Goal: Task Accomplishment & Management: Manage account settings

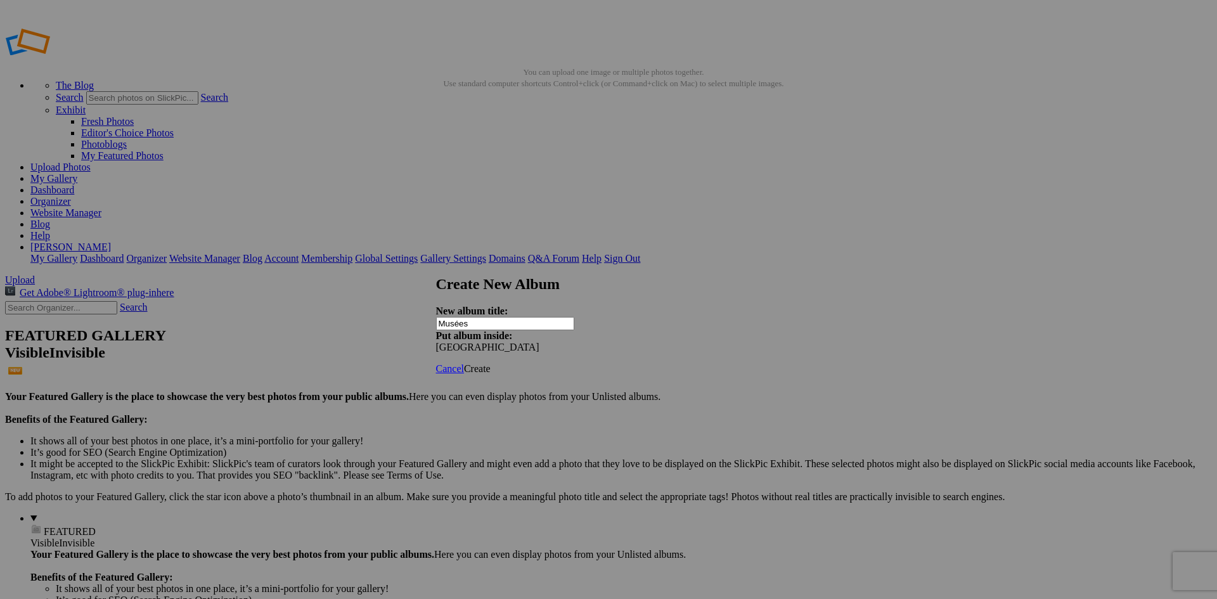
type input "Musées"
click at [491, 363] on span "Create" at bounding box center [477, 368] width 27 height 11
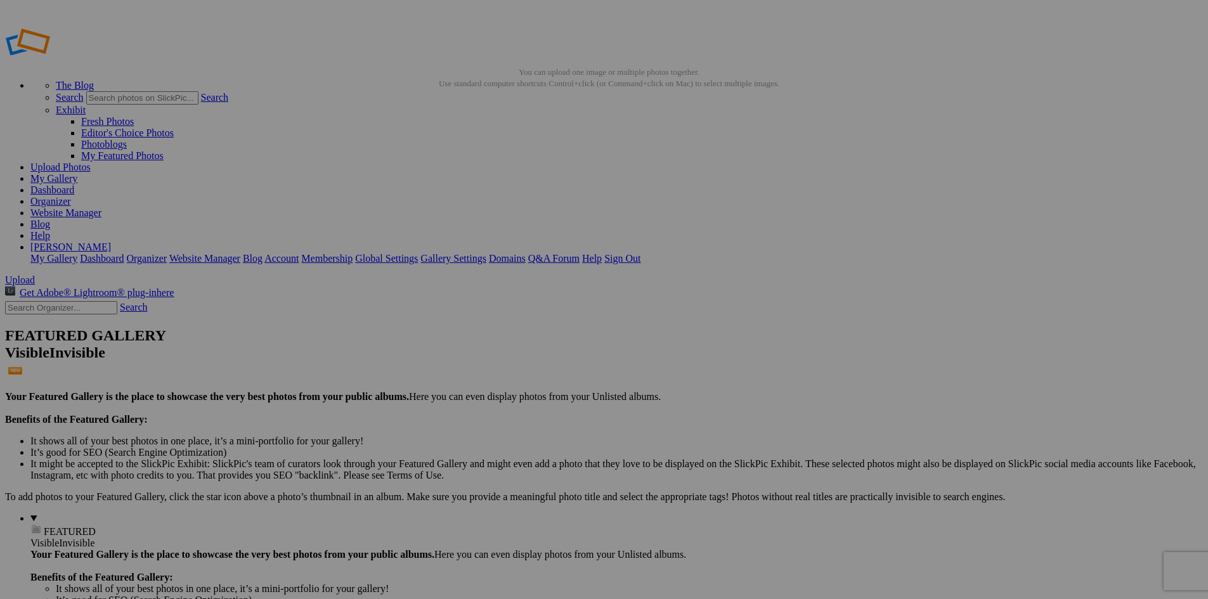
drag, startPoint x: 51, startPoint y: 292, endPoint x: 366, endPoint y: 257, distance: 317.1
drag, startPoint x: 104, startPoint y: 314, endPoint x: 152, endPoint y: 292, distance: 52.8
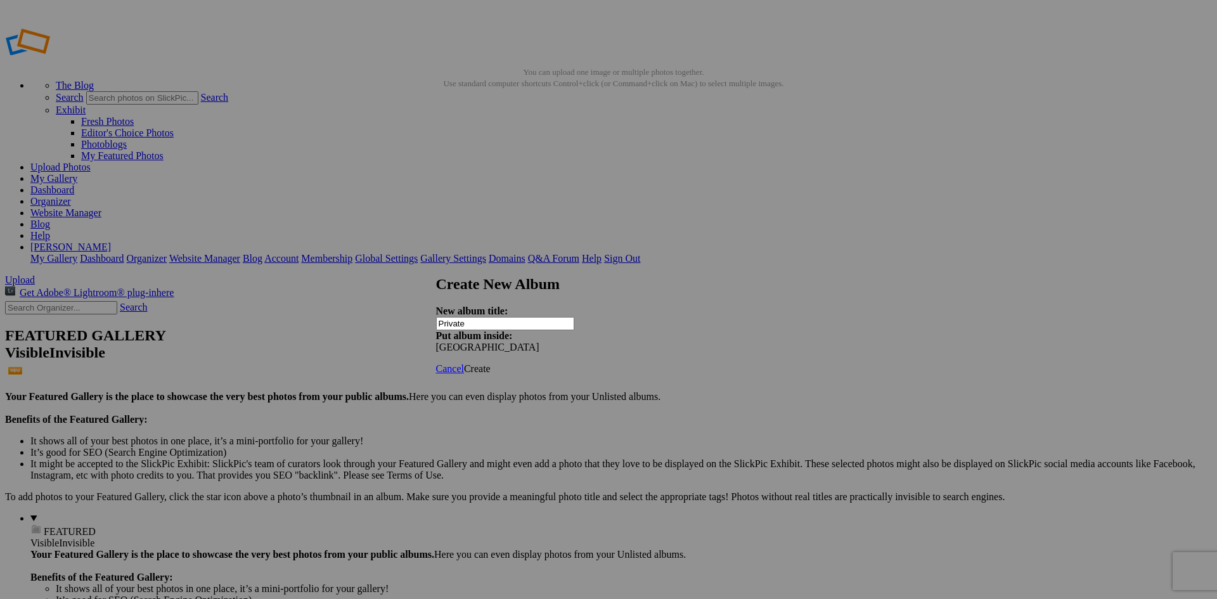
type input "Private"
click at [491, 363] on span "Create" at bounding box center [477, 368] width 27 height 11
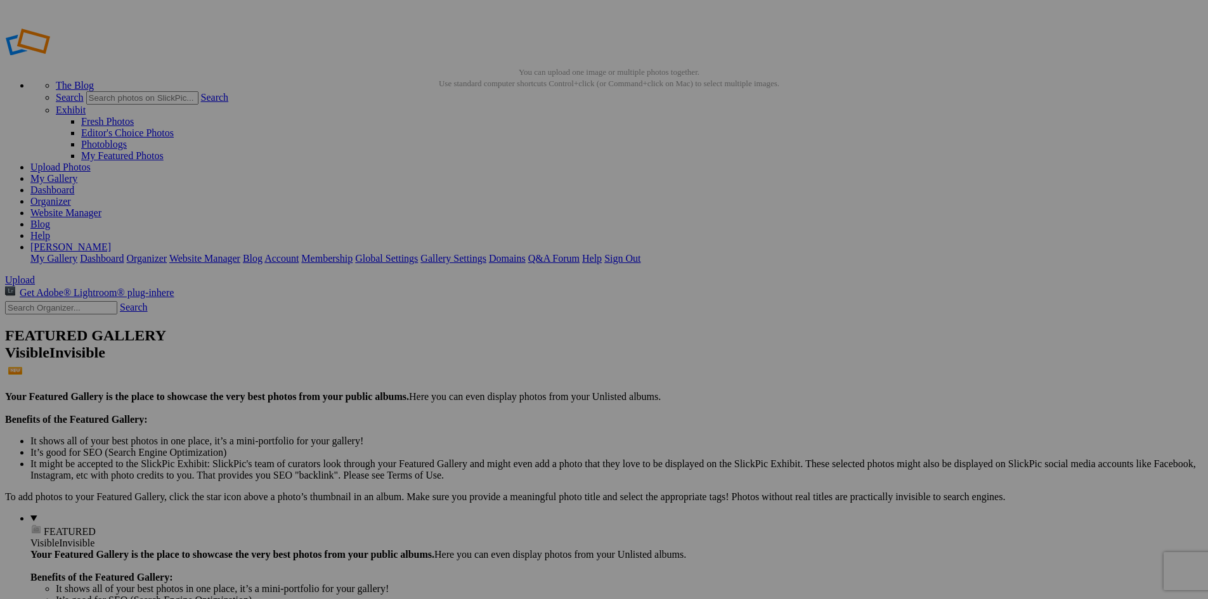
drag, startPoint x: 219, startPoint y: 241, endPoint x: 203, endPoint y: 240, distance: 16.5
type input "Privé"
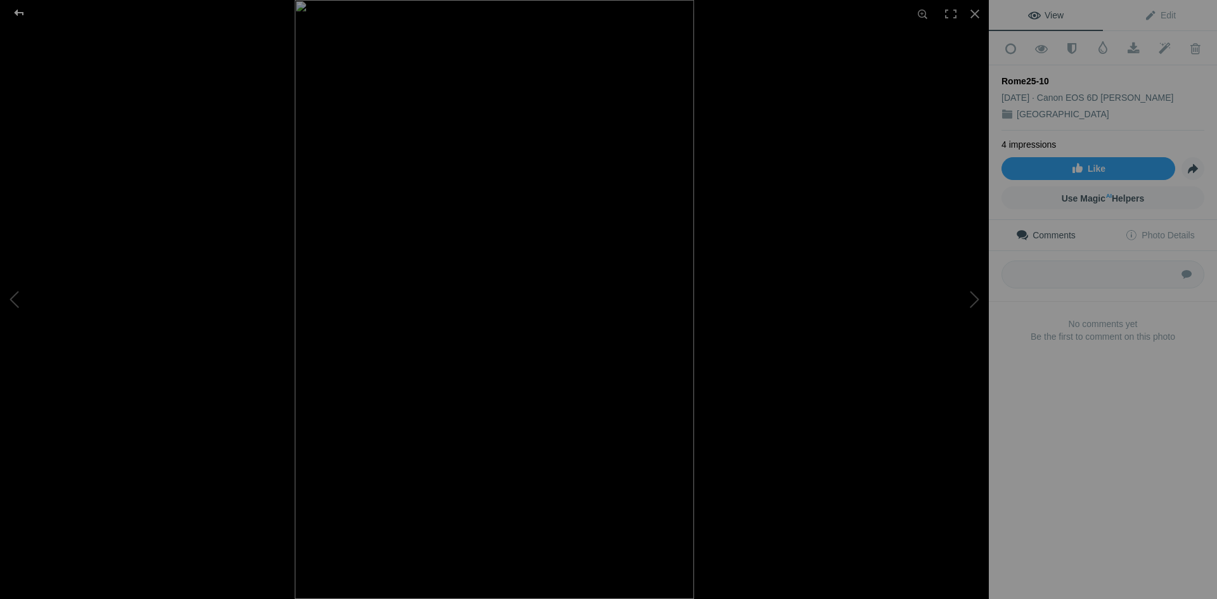
click at [12, 9] on div at bounding box center [19, 12] width 46 height 25
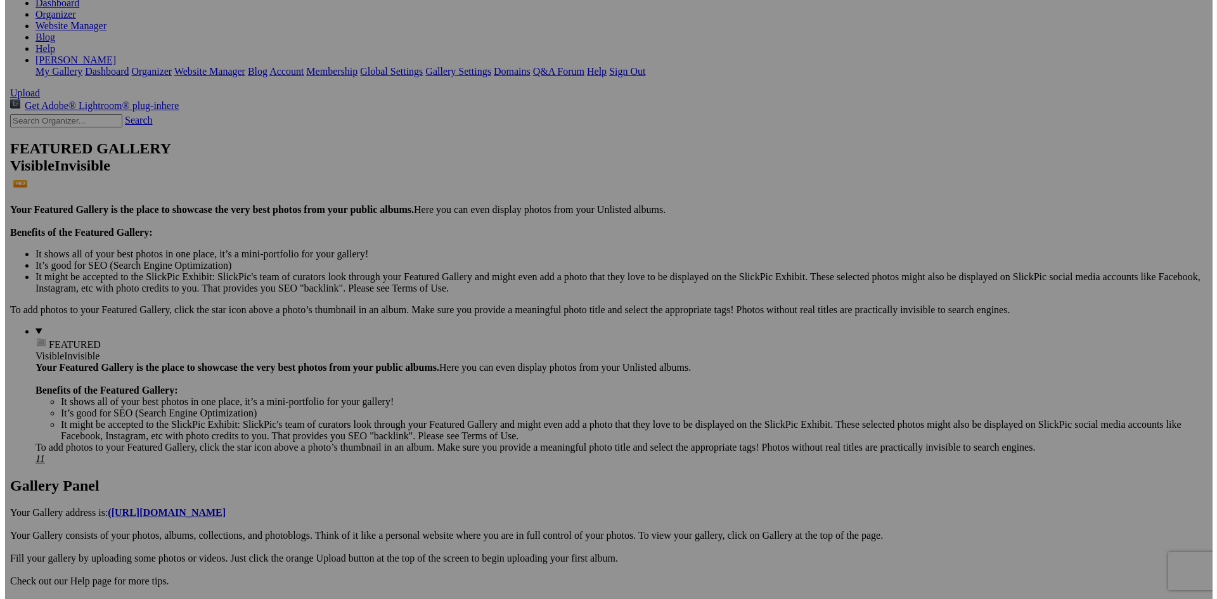
scroll to position [190, 0]
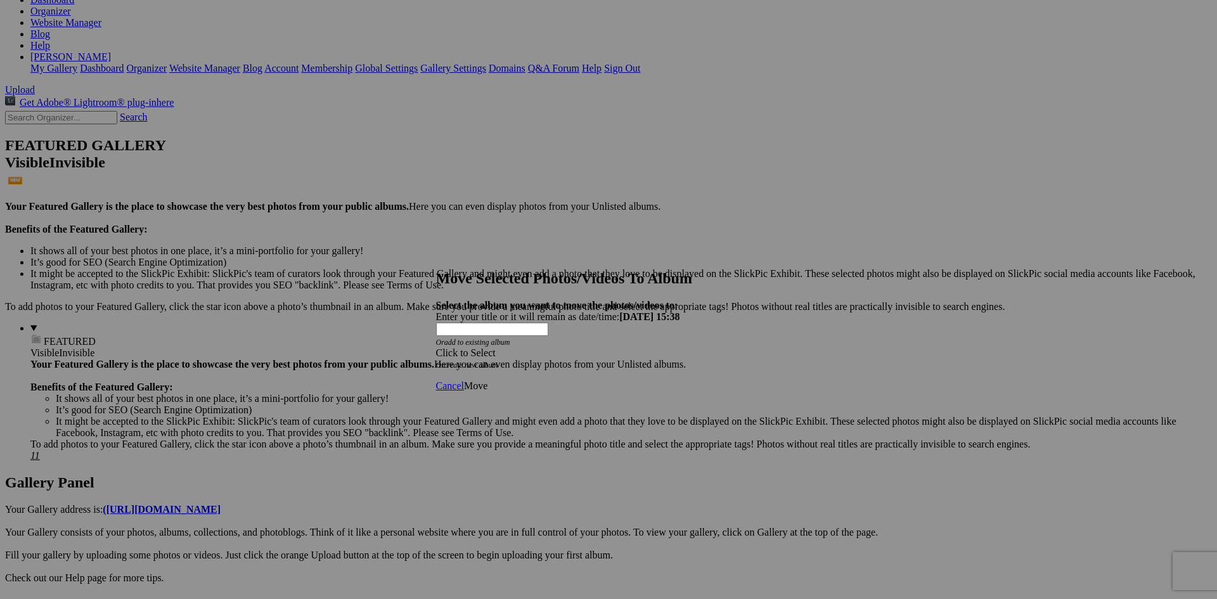
click at [580, 347] on div "Click to Select" at bounding box center [604, 352] width 336 height 11
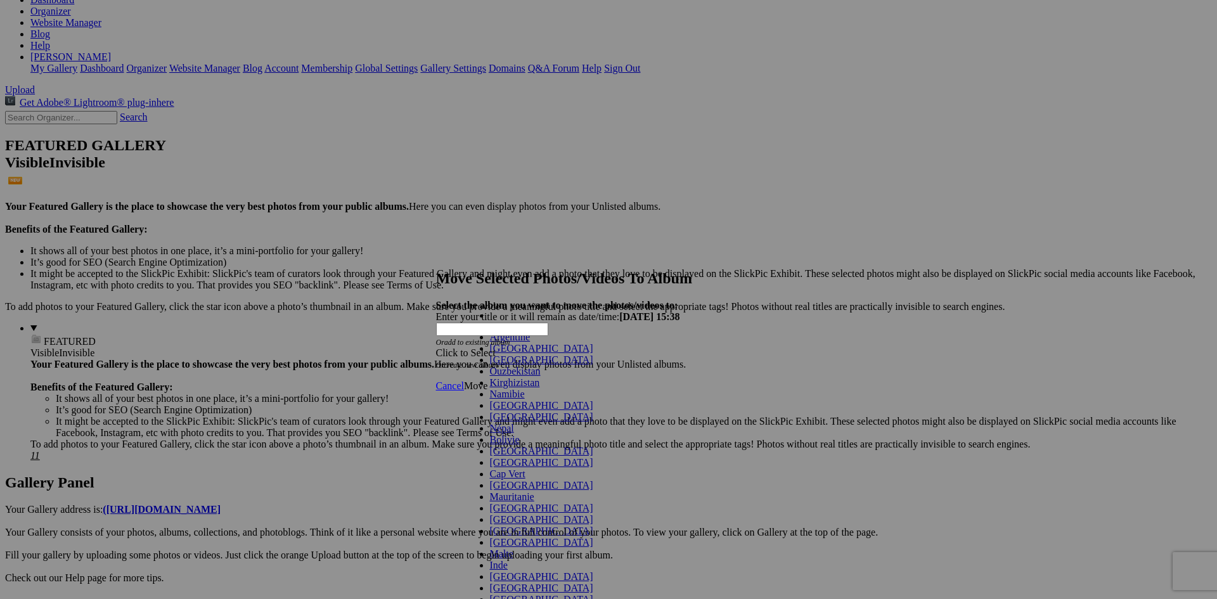
scroll to position [63, 0]
click at [593, 412] on span at bounding box center [593, 417] width 0 height 11
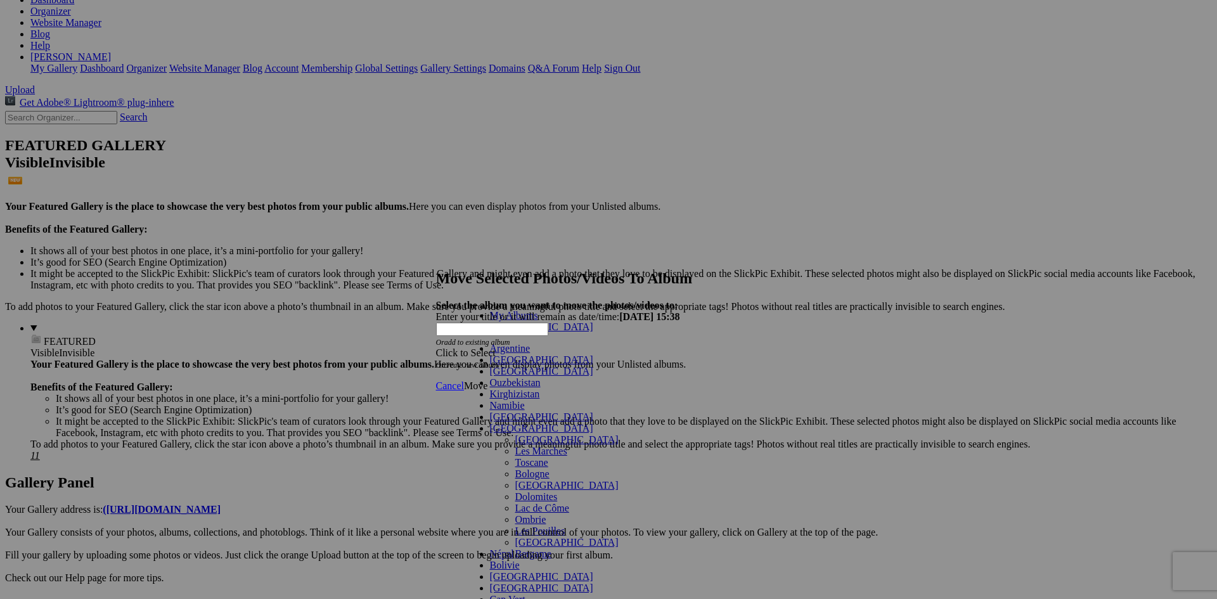
click at [515, 434] on link "[GEOGRAPHIC_DATA]" at bounding box center [566, 439] width 103 height 11
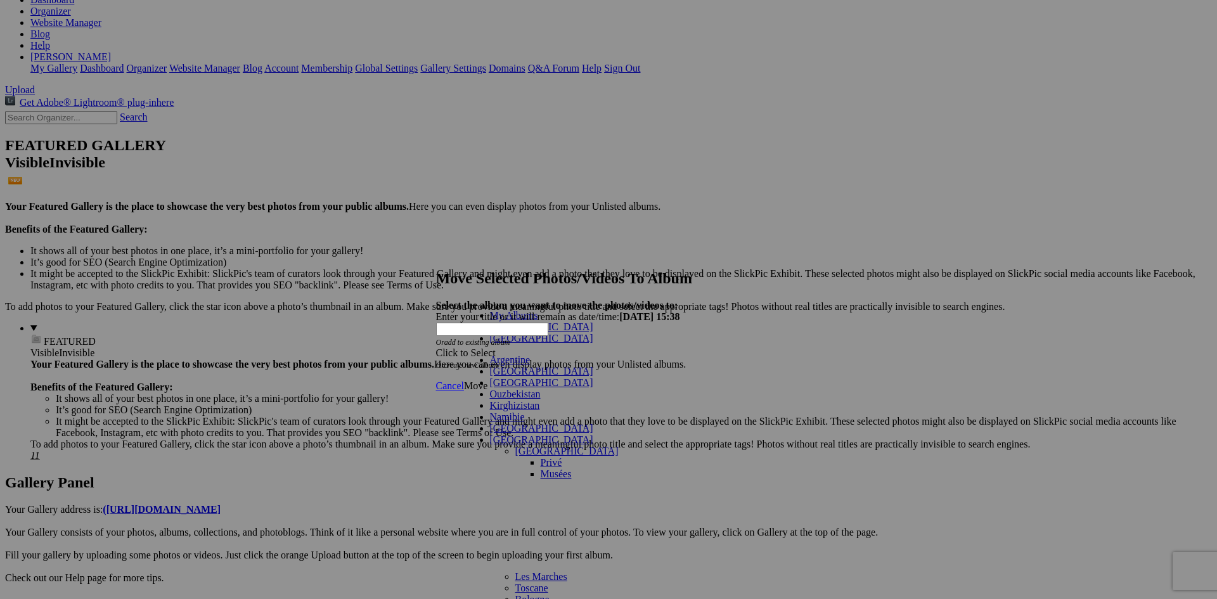
click at [541, 457] on link "Privé" at bounding box center [552, 462] width 22 height 11
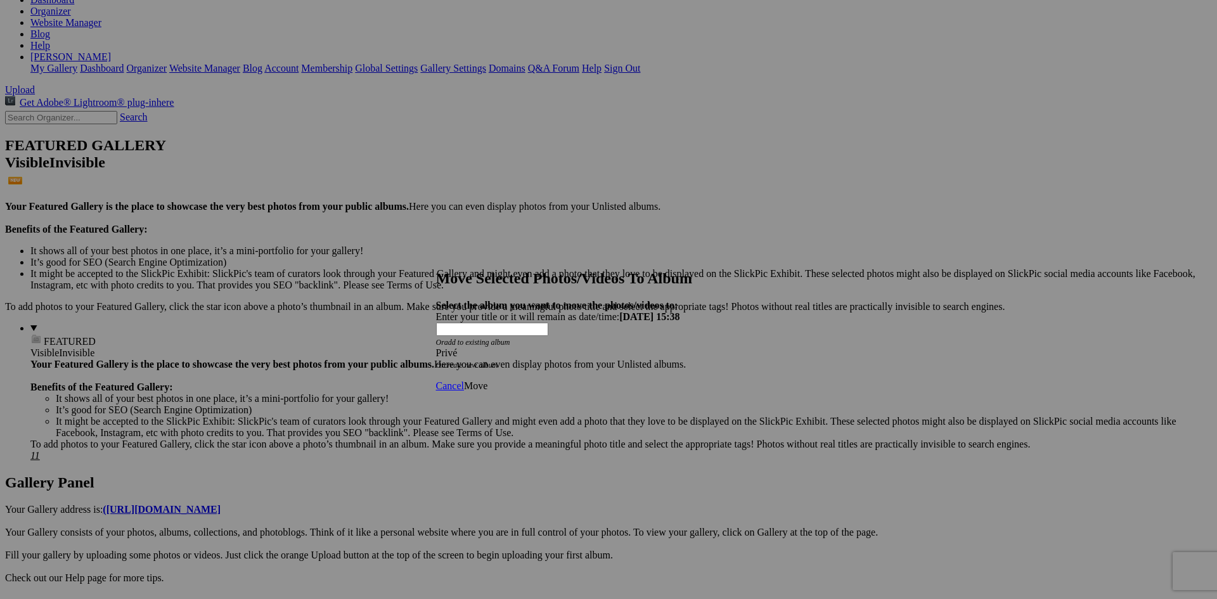
click at [436, 347] on span at bounding box center [436, 352] width 0 height 11
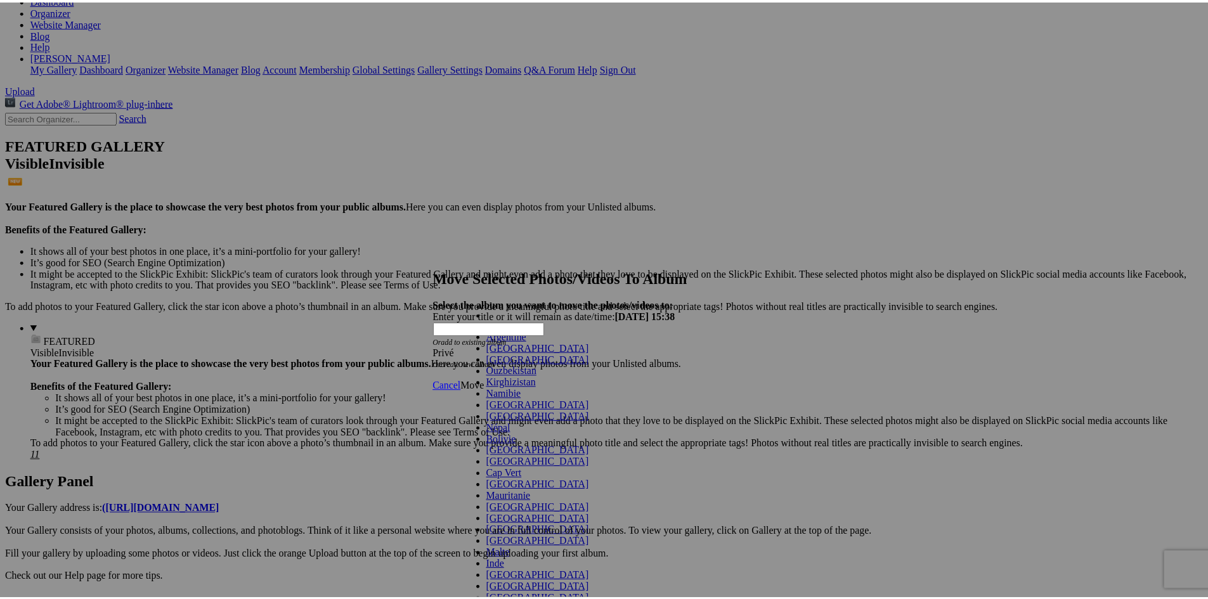
scroll to position [48, 0]
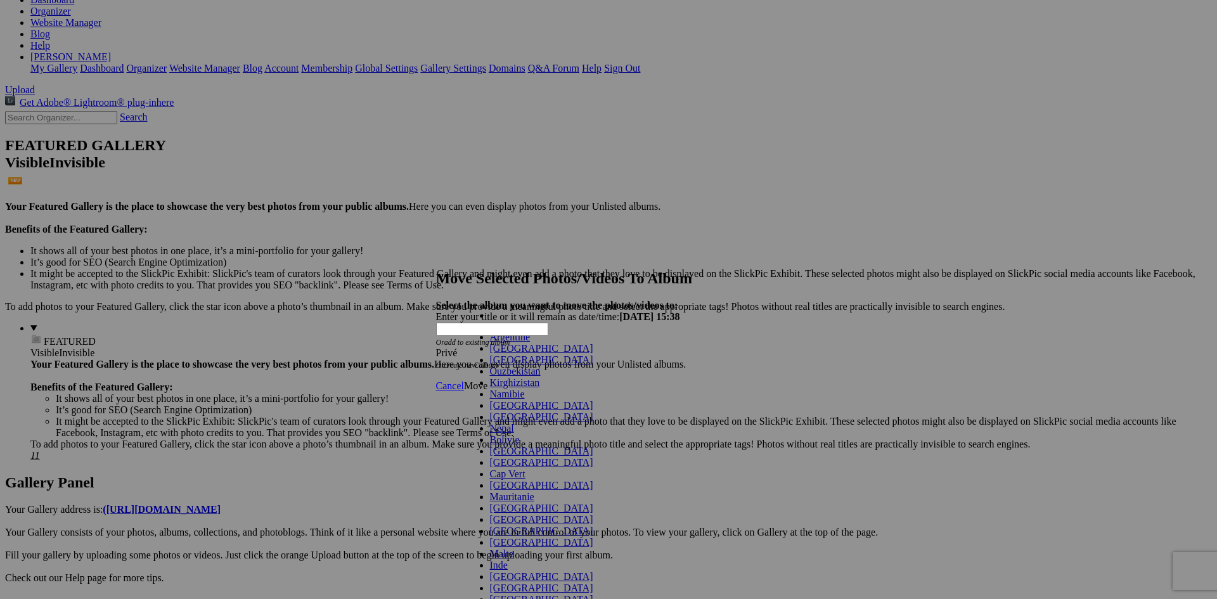
click at [593, 412] on link "[GEOGRAPHIC_DATA]" at bounding box center [541, 417] width 103 height 11
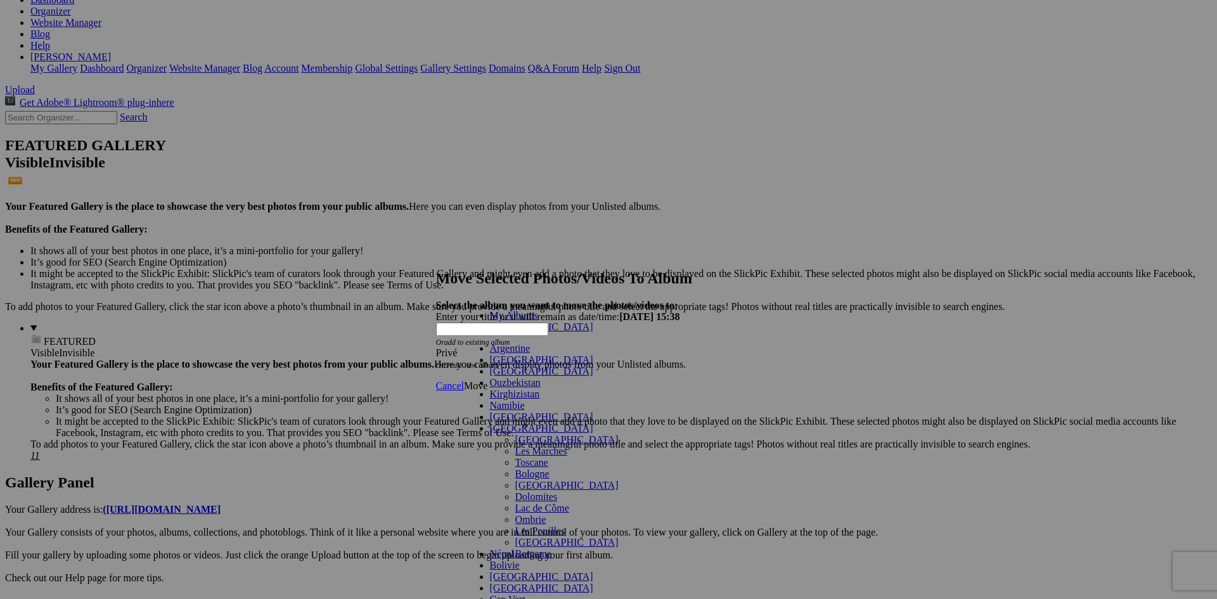
click at [517, 434] on link "[GEOGRAPHIC_DATA]" at bounding box center [566, 439] width 103 height 11
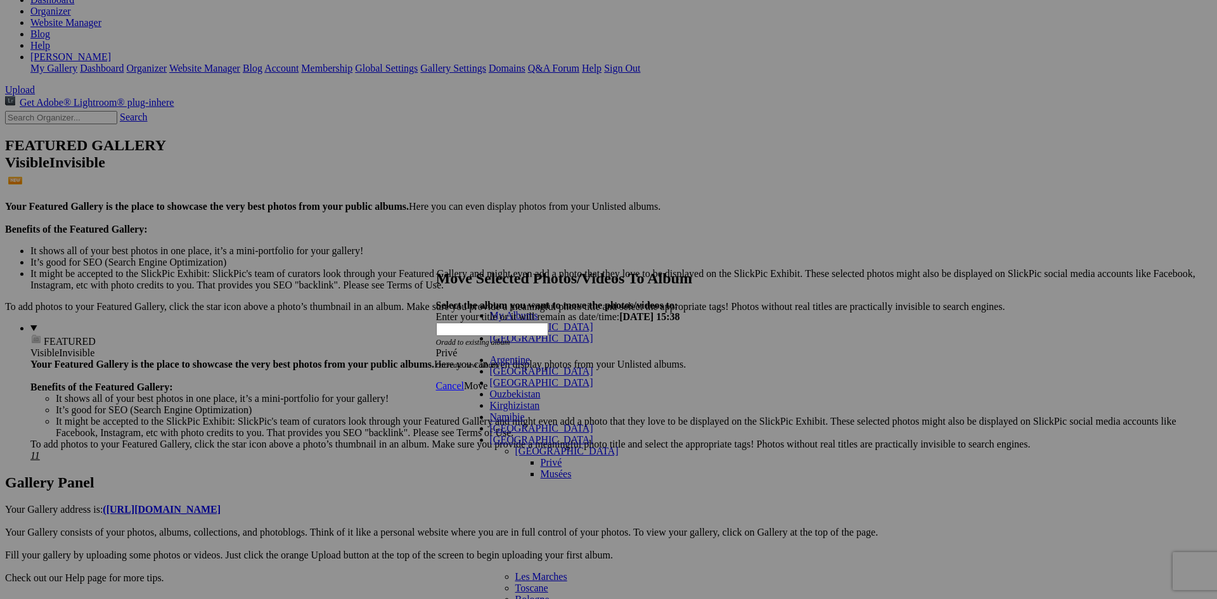
click at [541, 469] on link "Musées" at bounding box center [556, 474] width 31 height 11
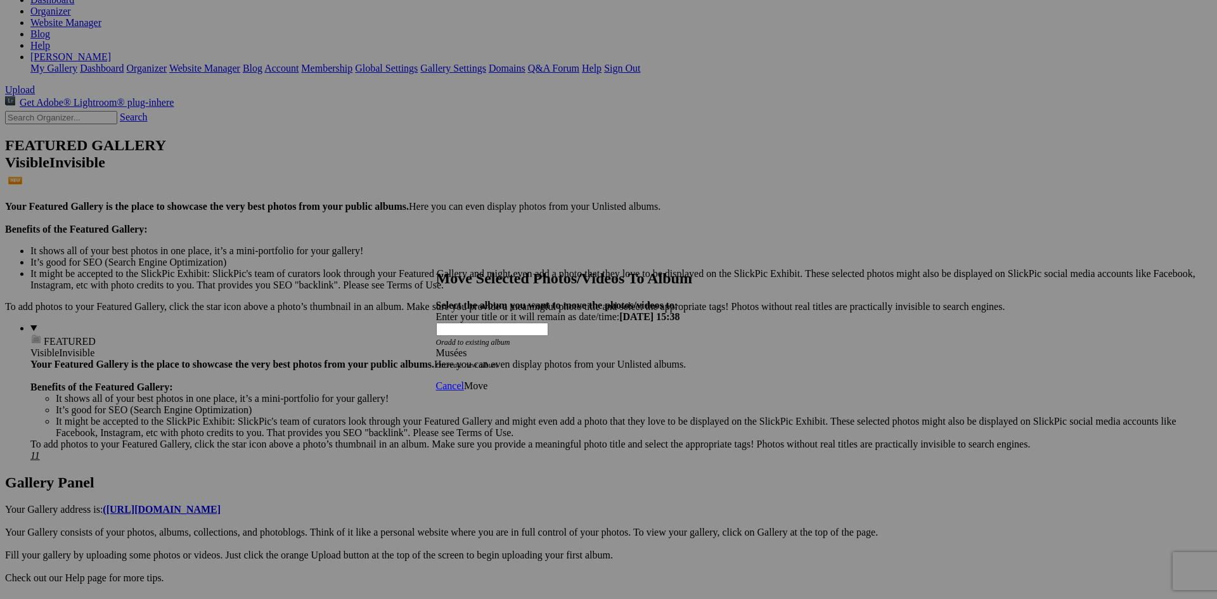
click at [488, 380] on span "Move" at bounding box center [475, 385] width 23 height 11
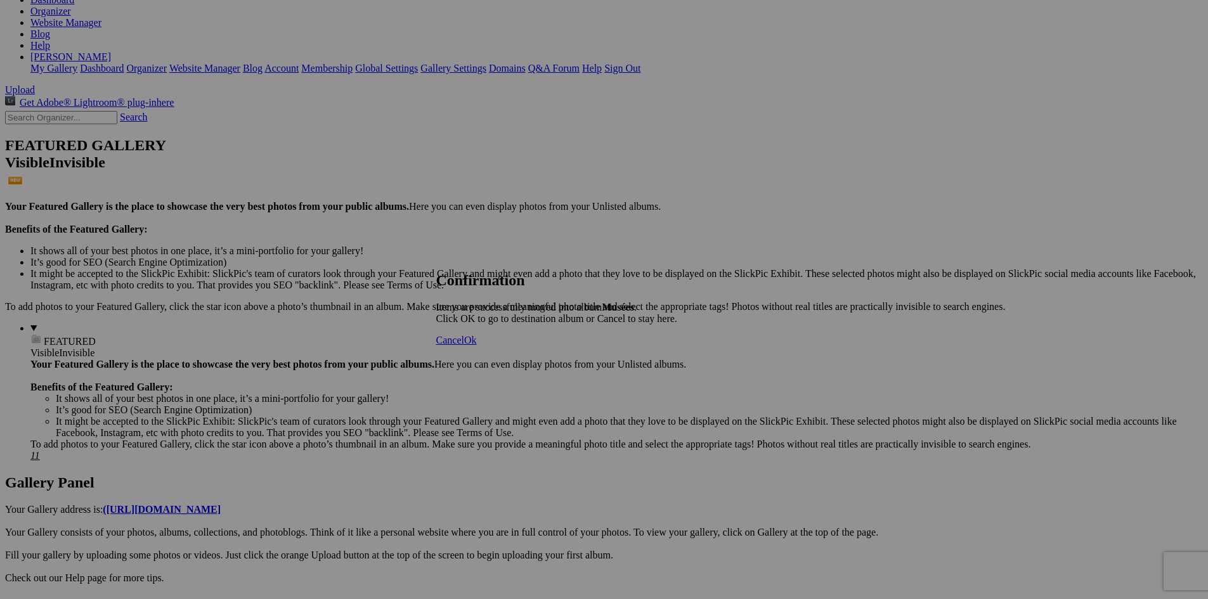
click at [477, 346] on span "Ok" at bounding box center [470, 340] width 13 height 11
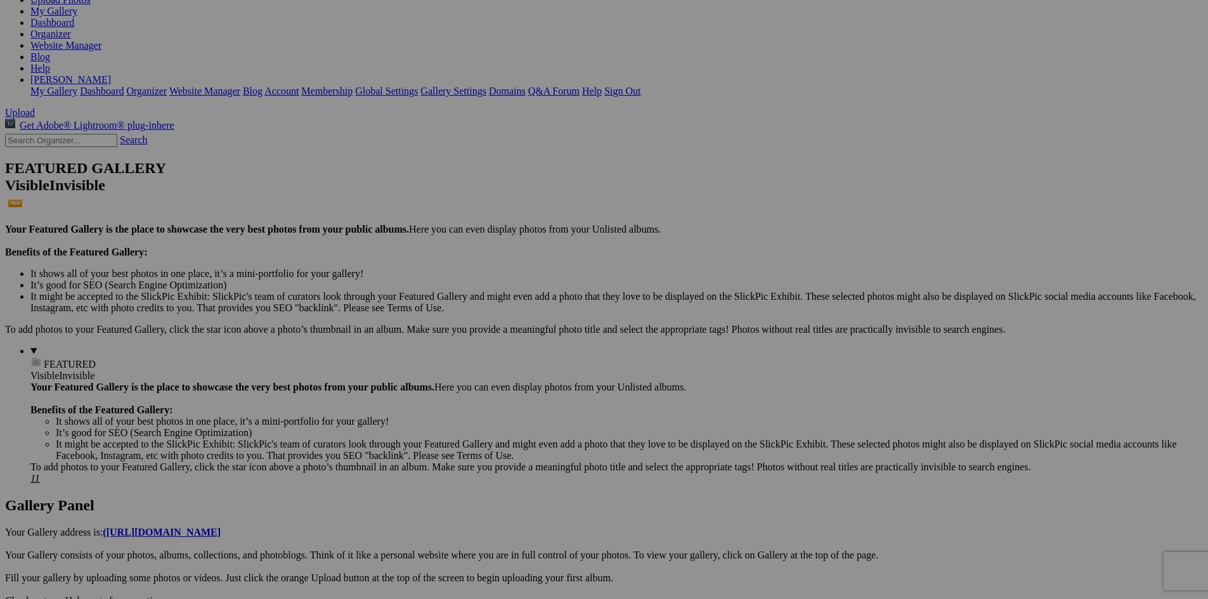
scroll to position [190, 0]
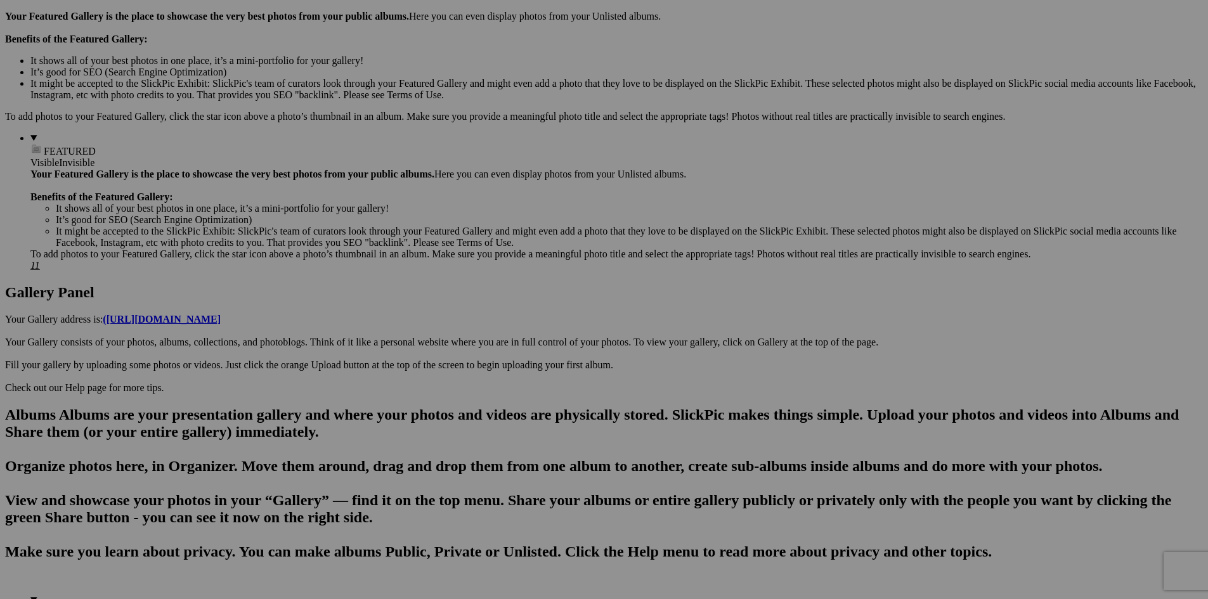
scroll to position [444, 0]
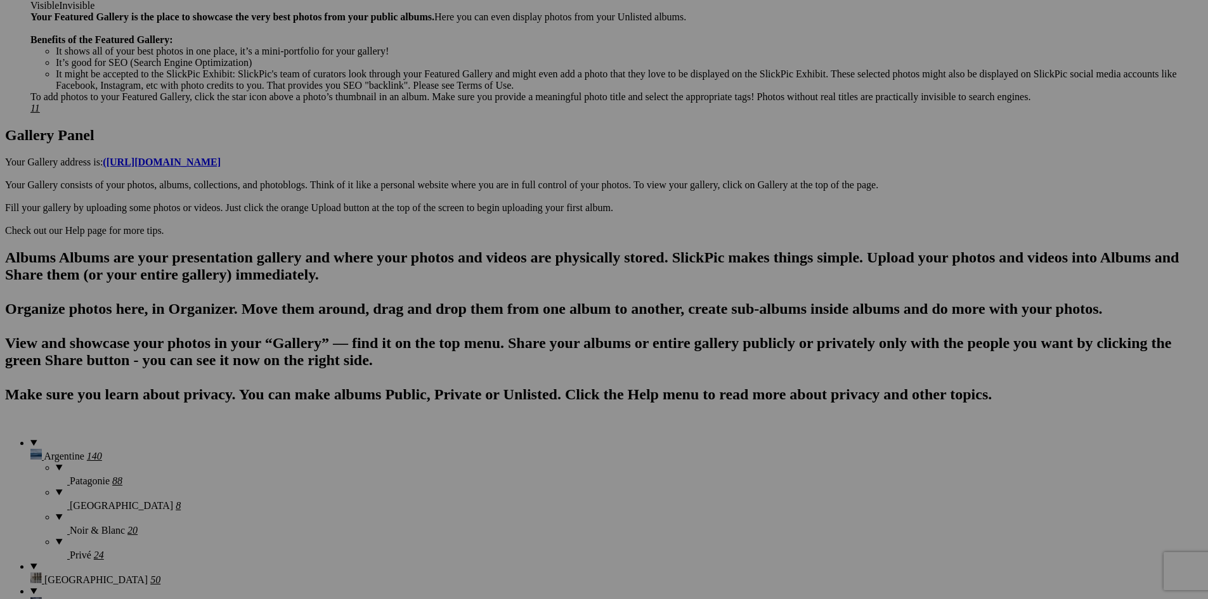
scroll to position [571, 0]
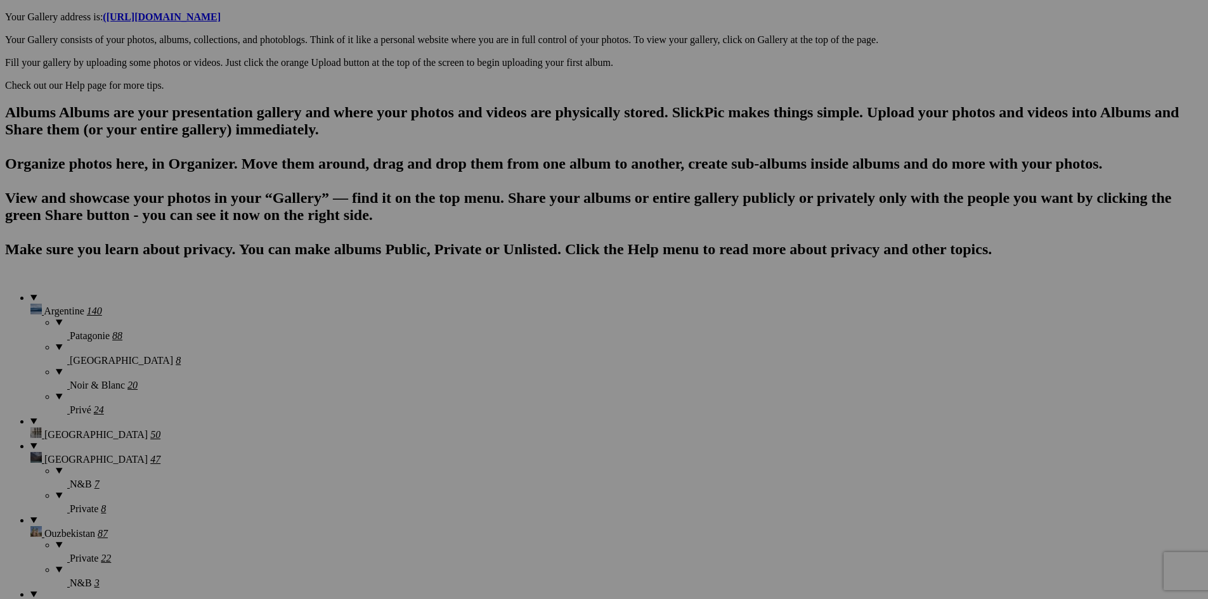
scroll to position [697, 0]
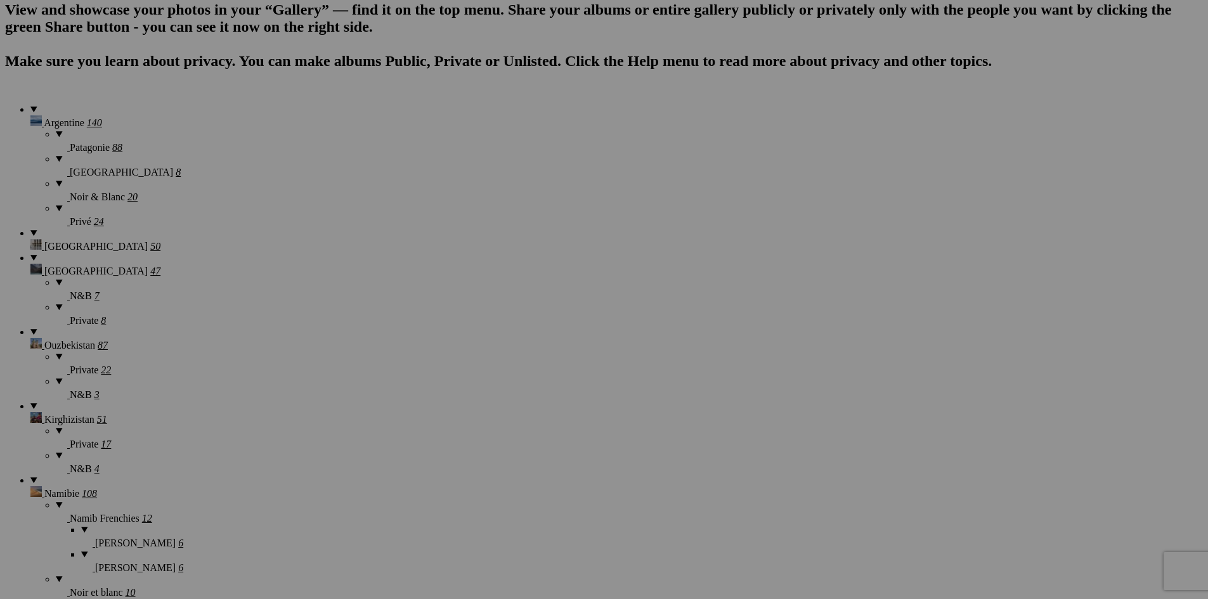
scroll to position [888, 0]
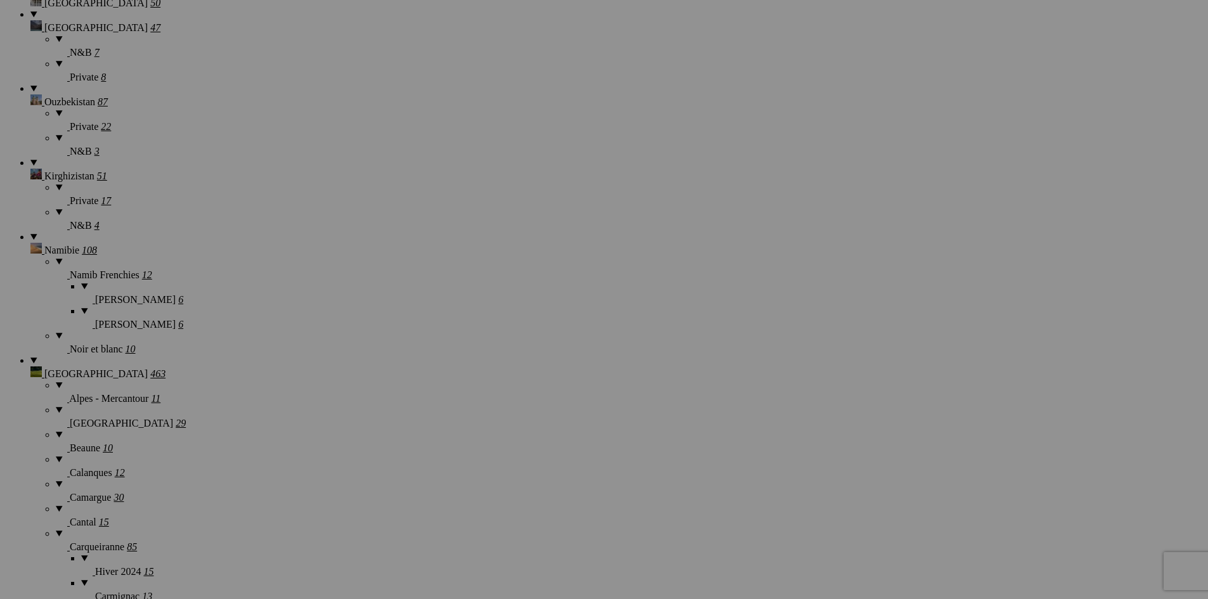
scroll to position [1141, 0]
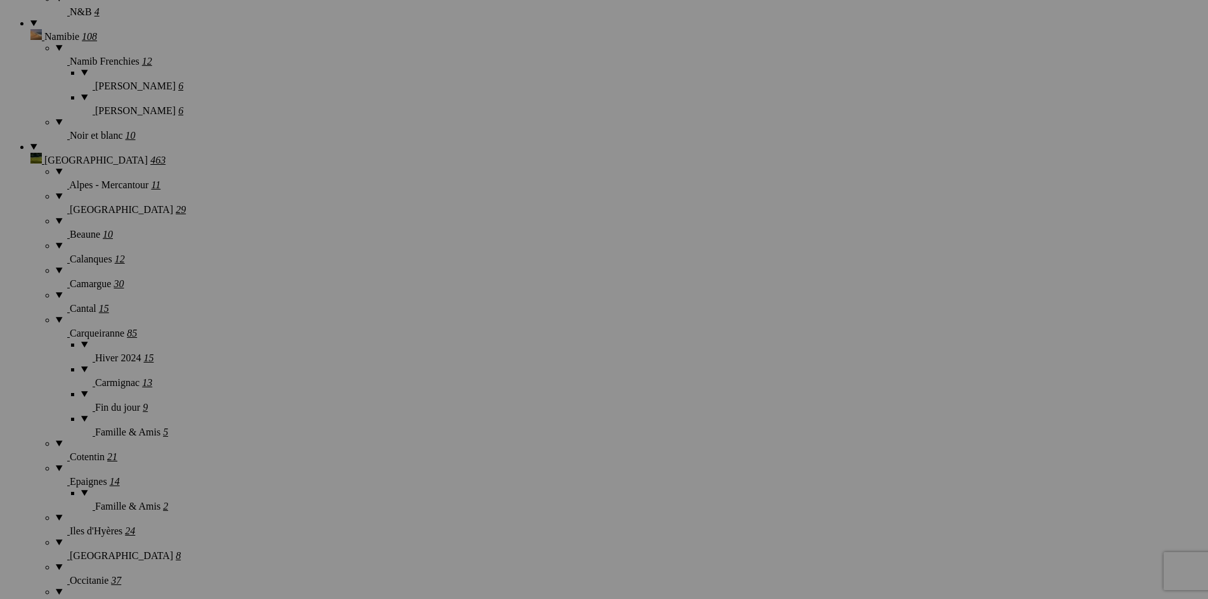
scroll to position [1332, 0]
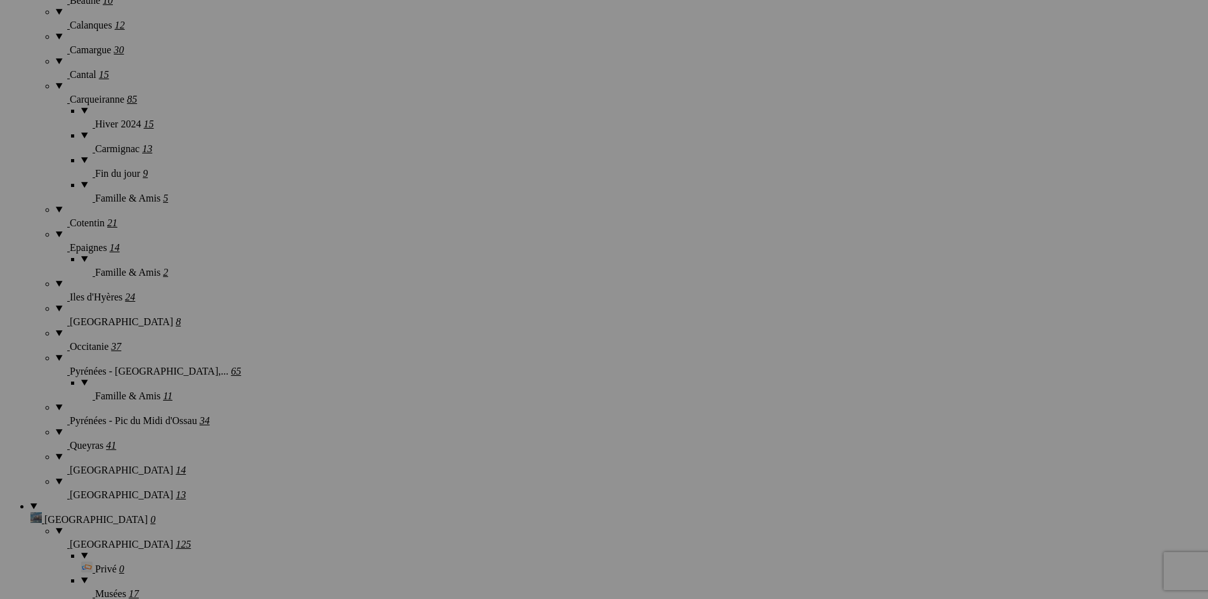
scroll to position [1585, 0]
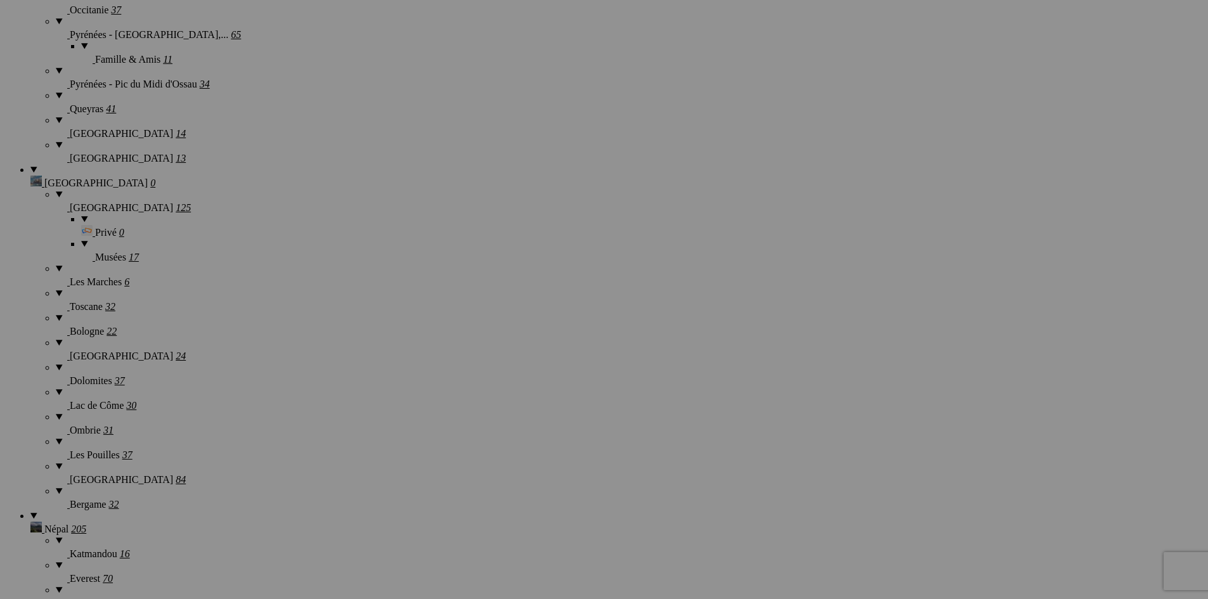
scroll to position [1902, 0]
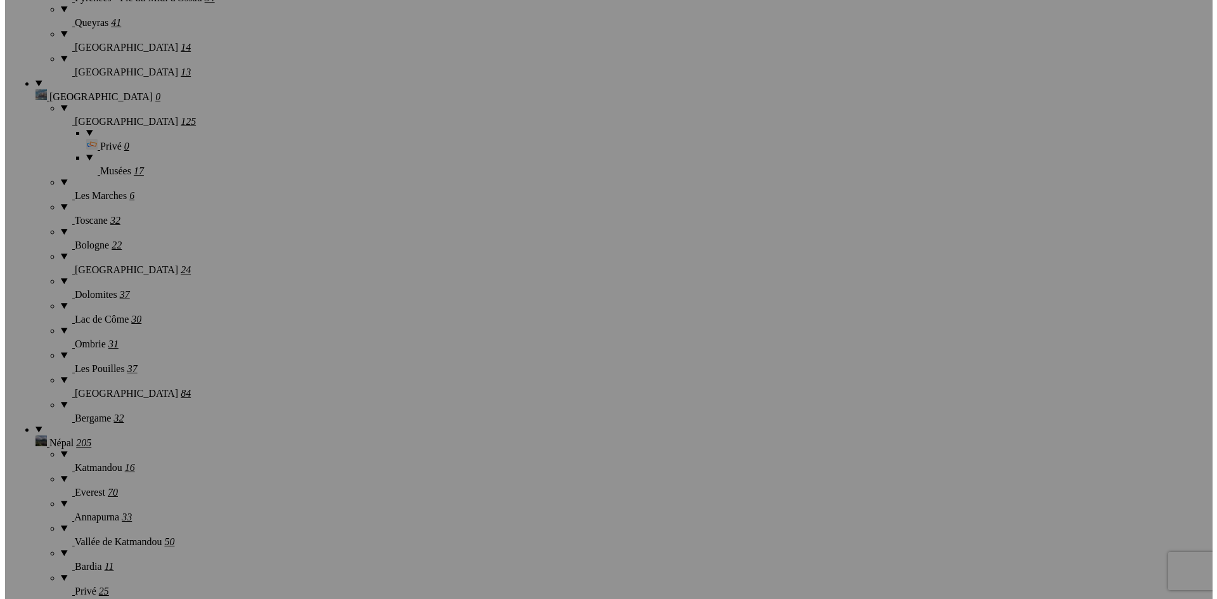
scroll to position [2000, 0]
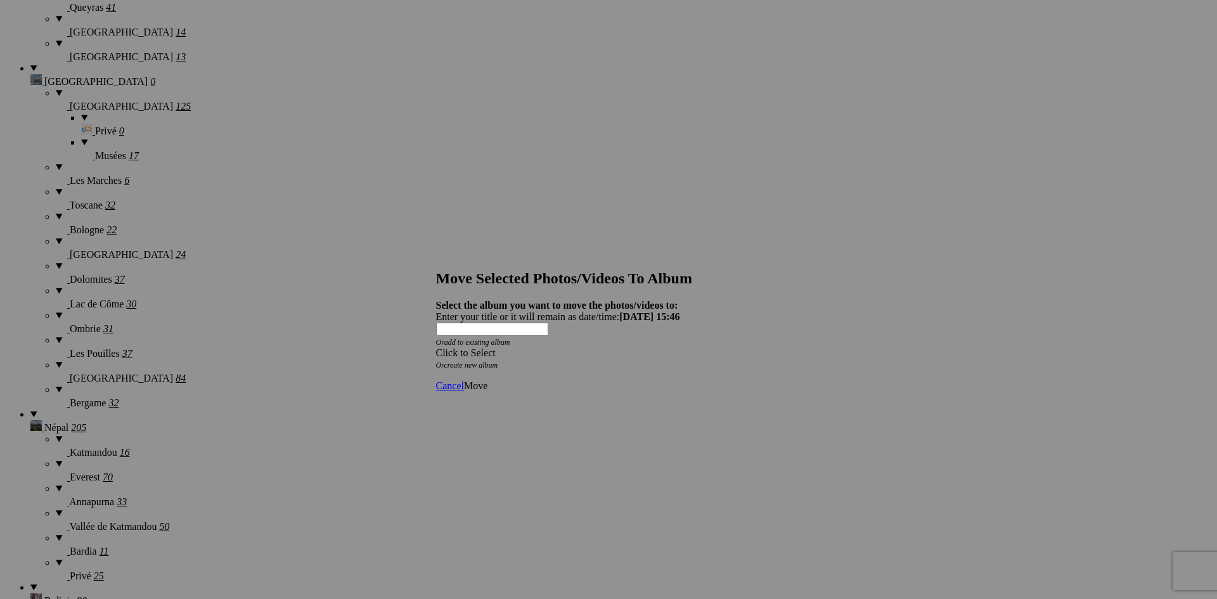
click at [540, 347] on div "Click to Select" at bounding box center [604, 352] width 336 height 11
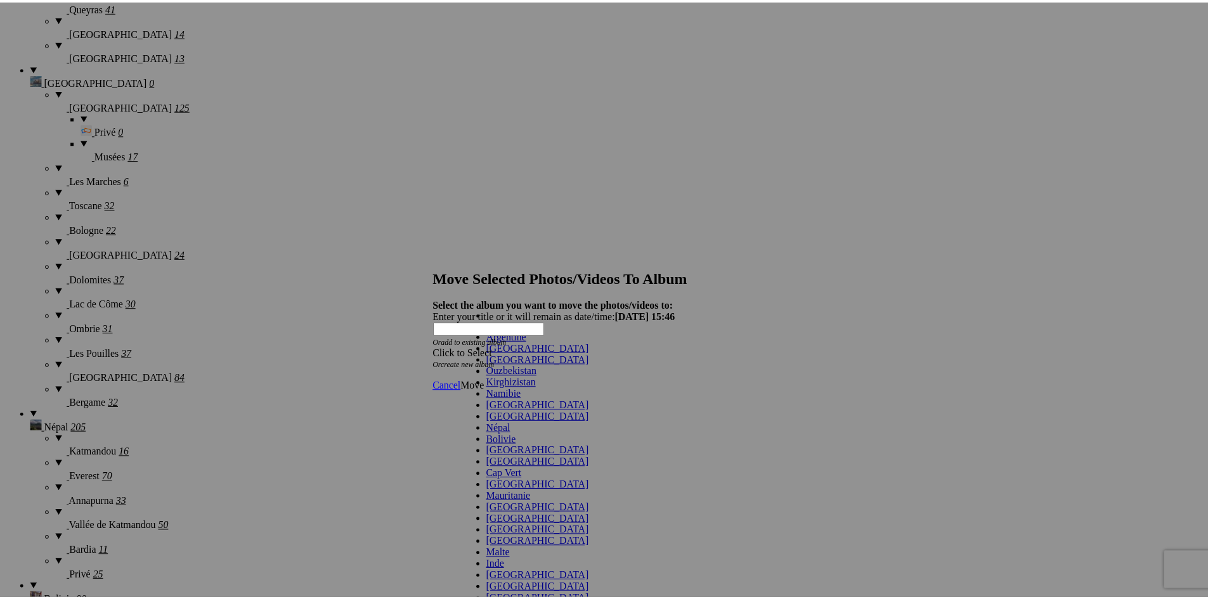
scroll to position [63, 0]
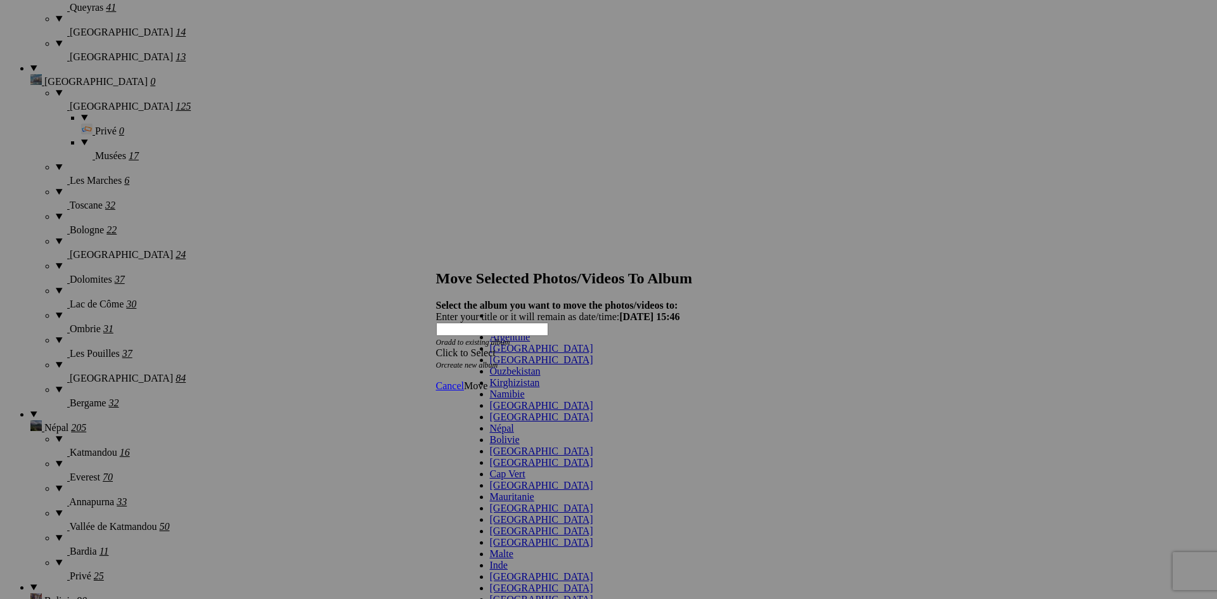
click at [593, 412] on span at bounding box center [593, 417] width 0 height 11
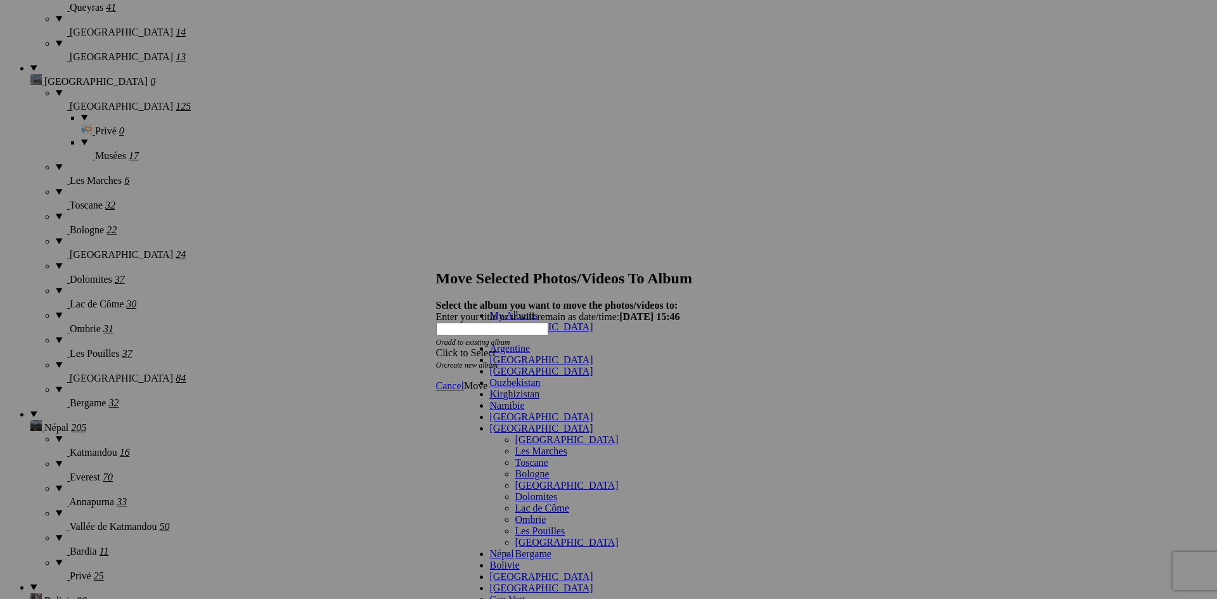
click at [619, 434] on span at bounding box center [619, 439] width 0 height 11
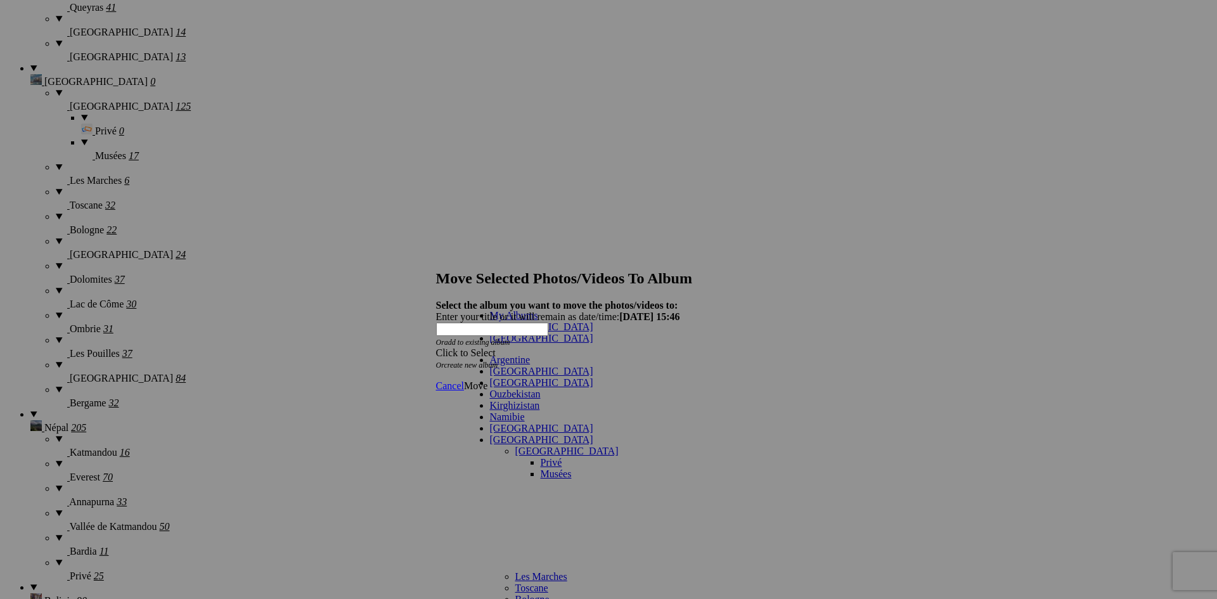
click at [541, 469] on link "Musées" at bounding box center [556, 474] width 31 height 11
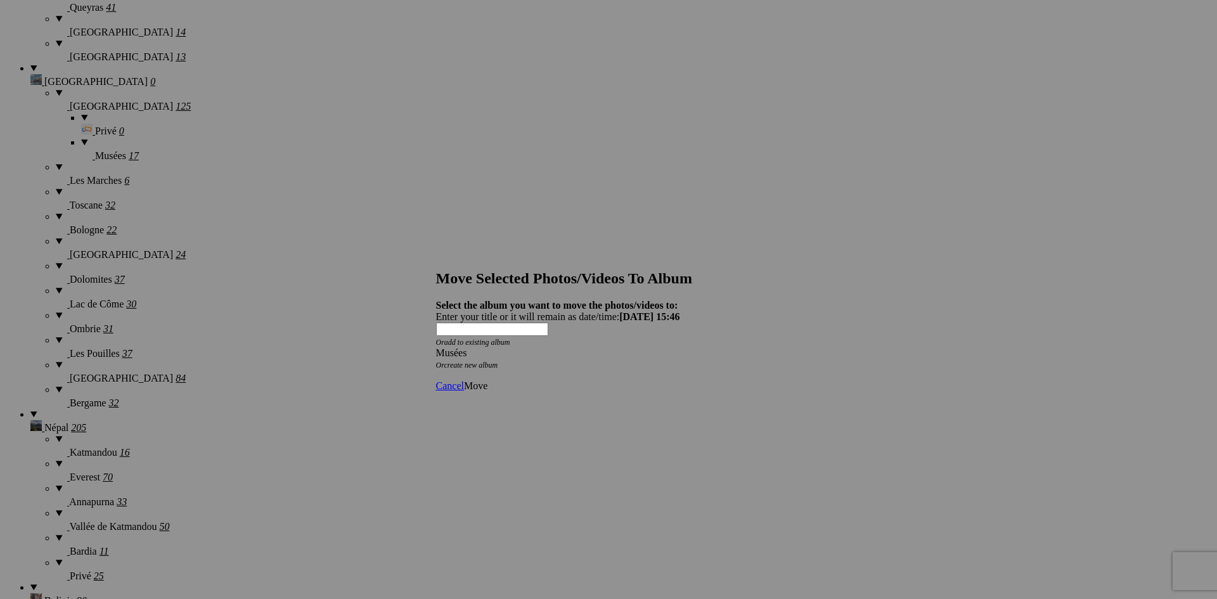
click at [488, 380] on span "Move" at bounding box center [475, 385] width 23 height 11
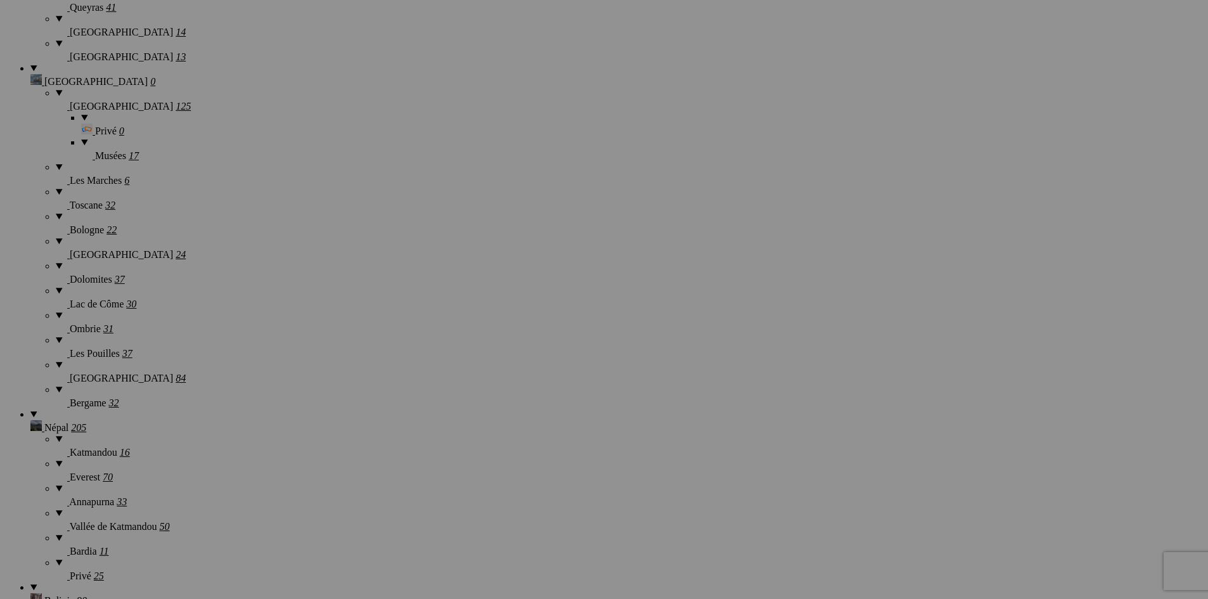
scroll to position [873, 0]
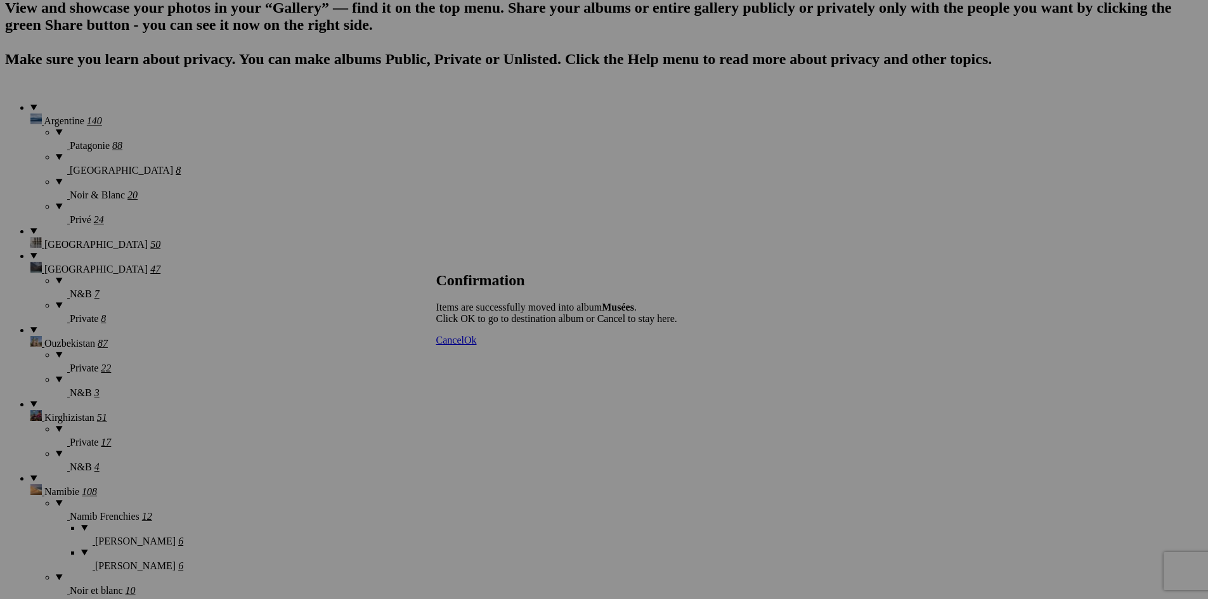
click at [477, 346] on span "Ok" at bounding box center [470, 340] width 13 height 11
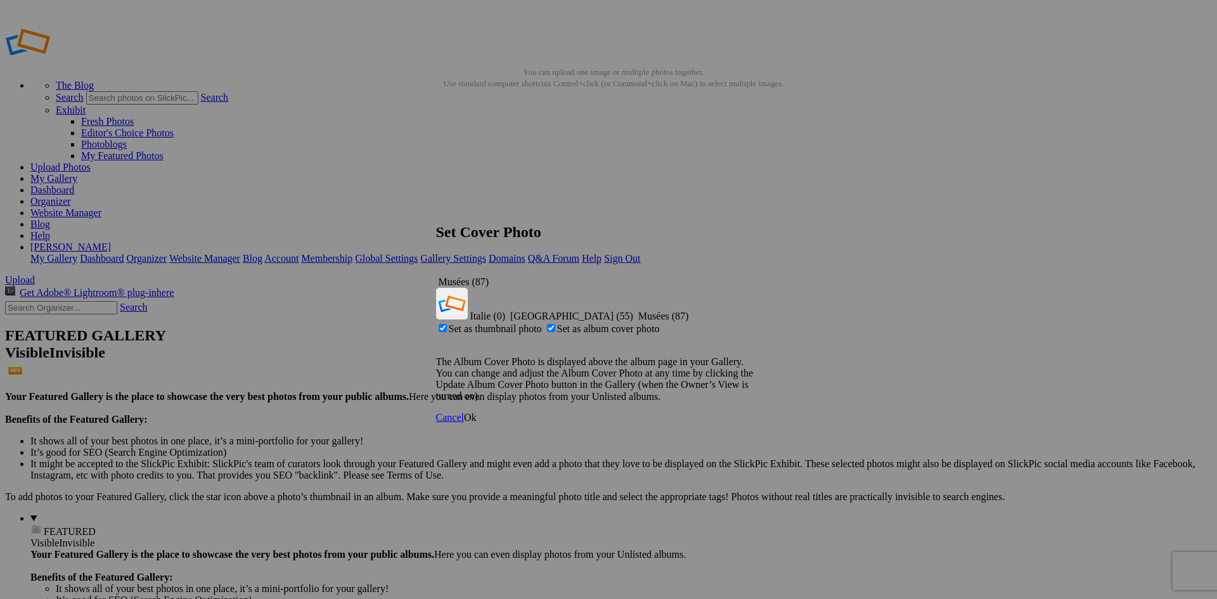
click at [591, 323] on span "Set as album cover photo" at bounding box center [608, 328] width 103 height 11
click at [555, 324] on input "Set as album cover photo" at bounding box center [551, 328] width 8 height 8
checkbox input "false"
click at [477, 412] on span "Ok" at bounding box center [470, 417] width 13 height 11
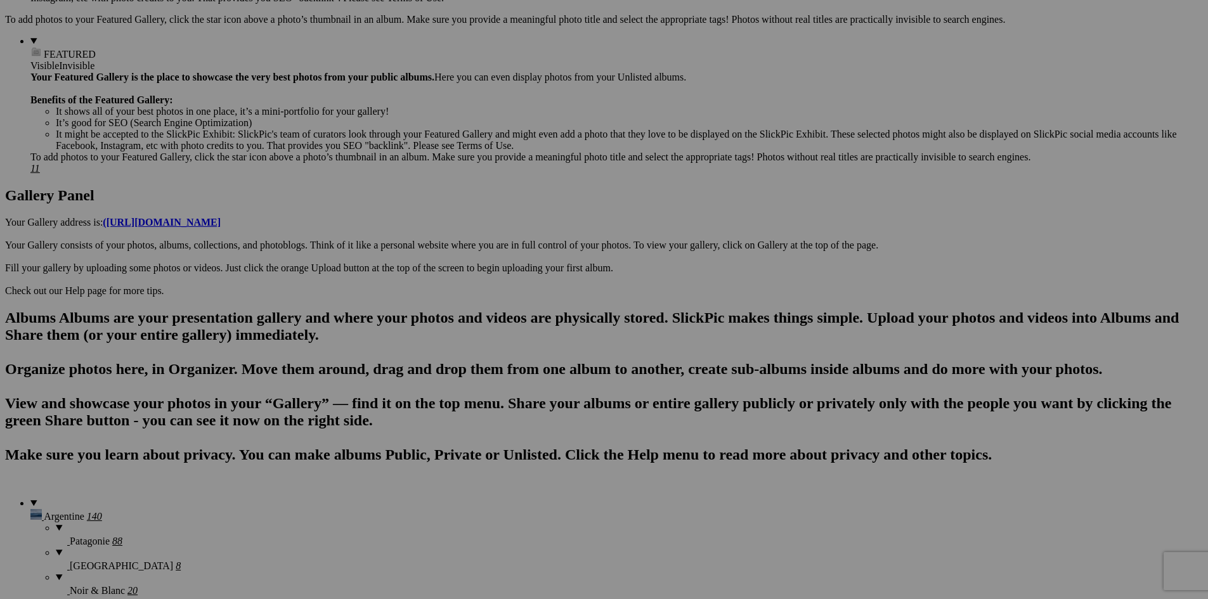
scroll to position [507, 0]
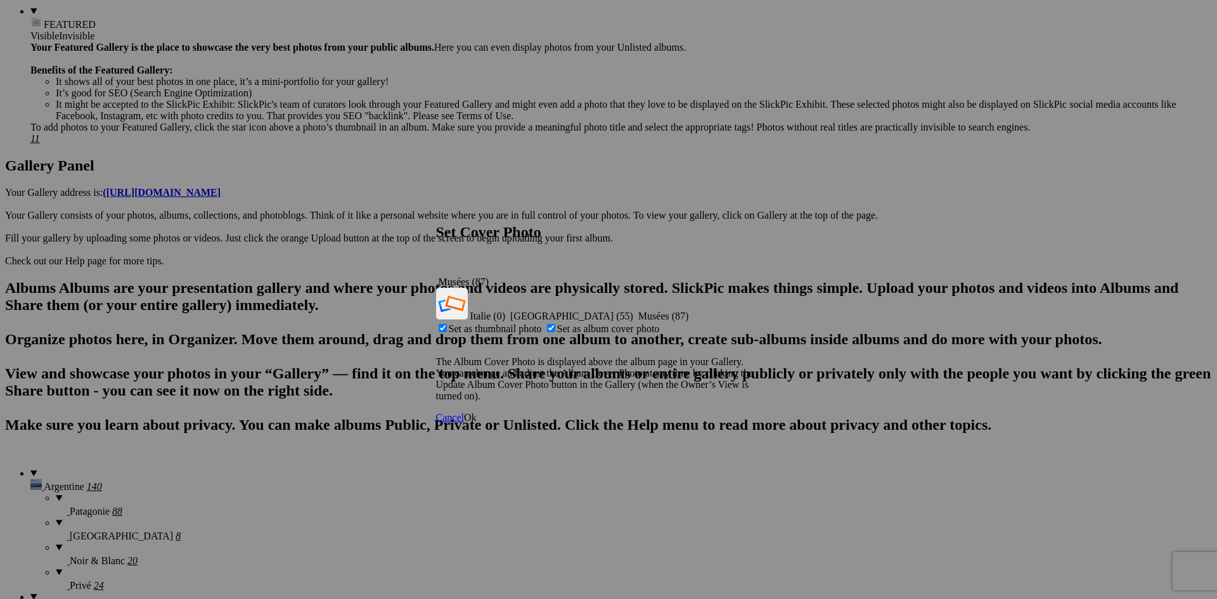
click at [542, 323] on span "Set as thumbnail photo" at bounding box center [495, 328] width 93 height 11
click at [447, 324] on input "Set as thumbnail photo" at bounding box center [443, 328] width 8 height 8
checkbox input "false"
click at [477, 412] on span "Ok" at bounding box center [470, 417] width 13 height 11
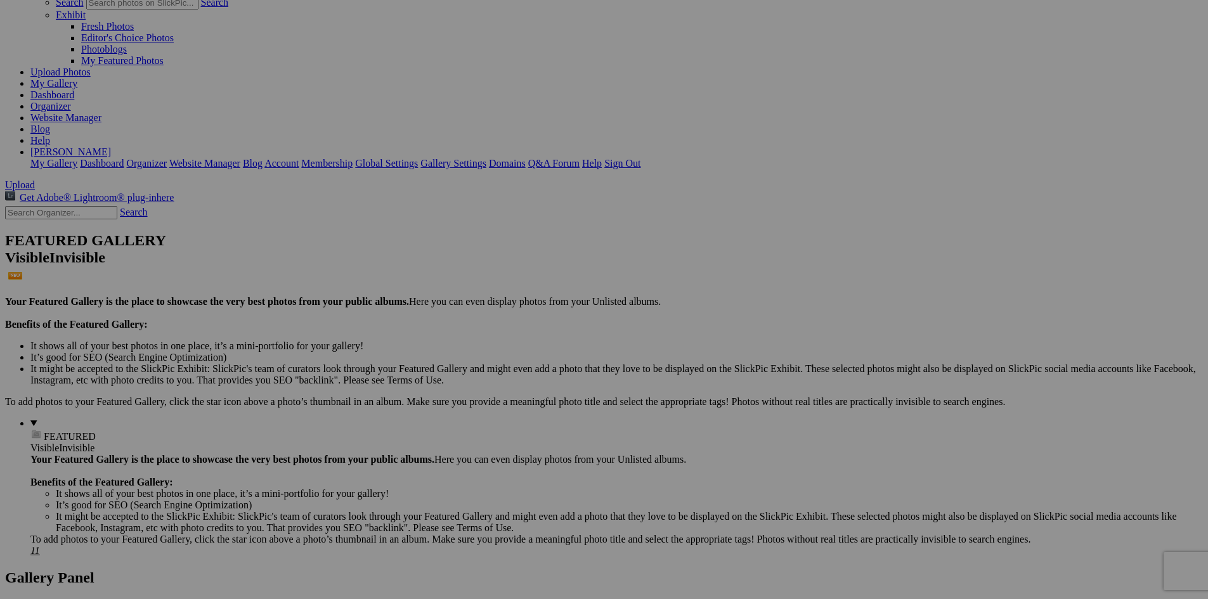
scroll to position [63, 0]
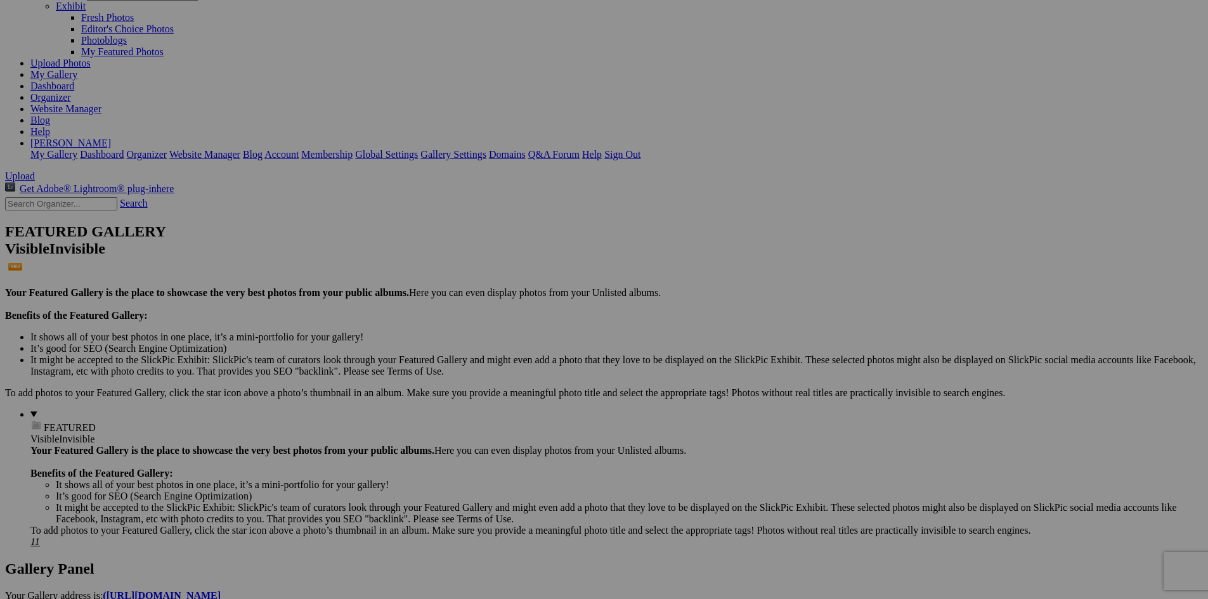
scroll to position [127, 0]
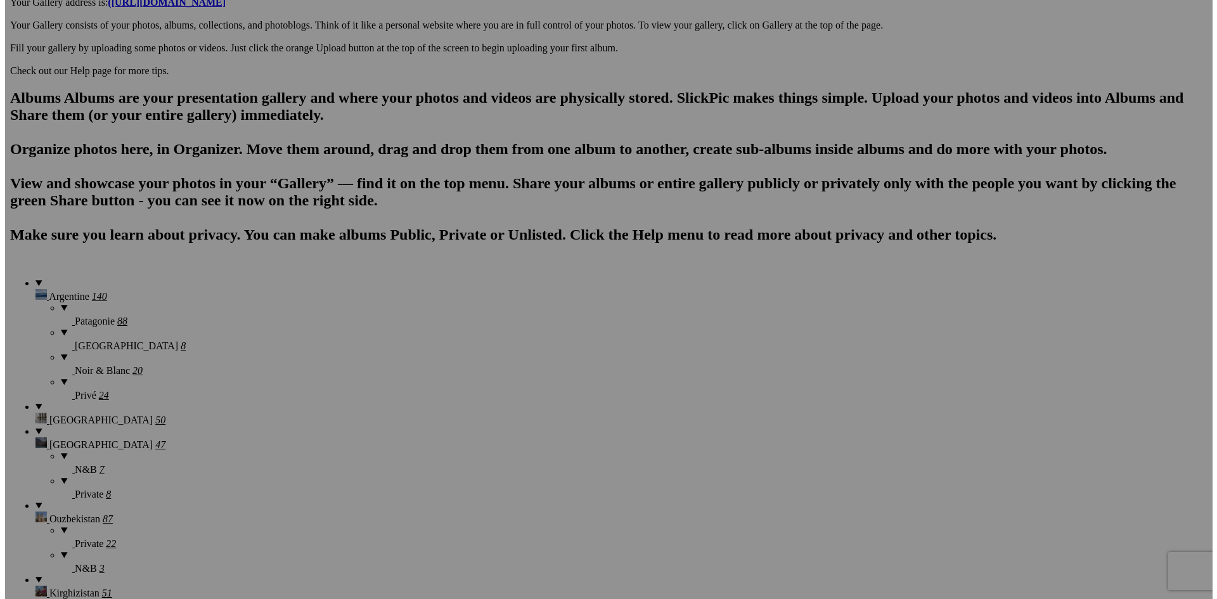
scroll to position [761, 0]
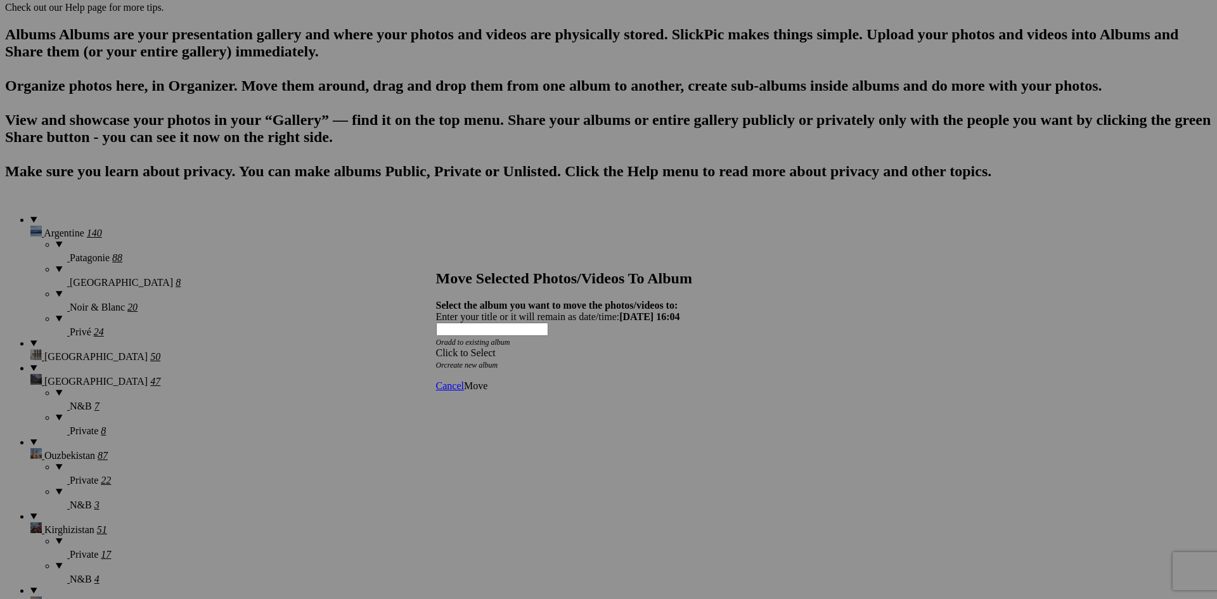
click at [531, 347] on div "Click to Select" at bounding box center [604, 352] width 336 height 11
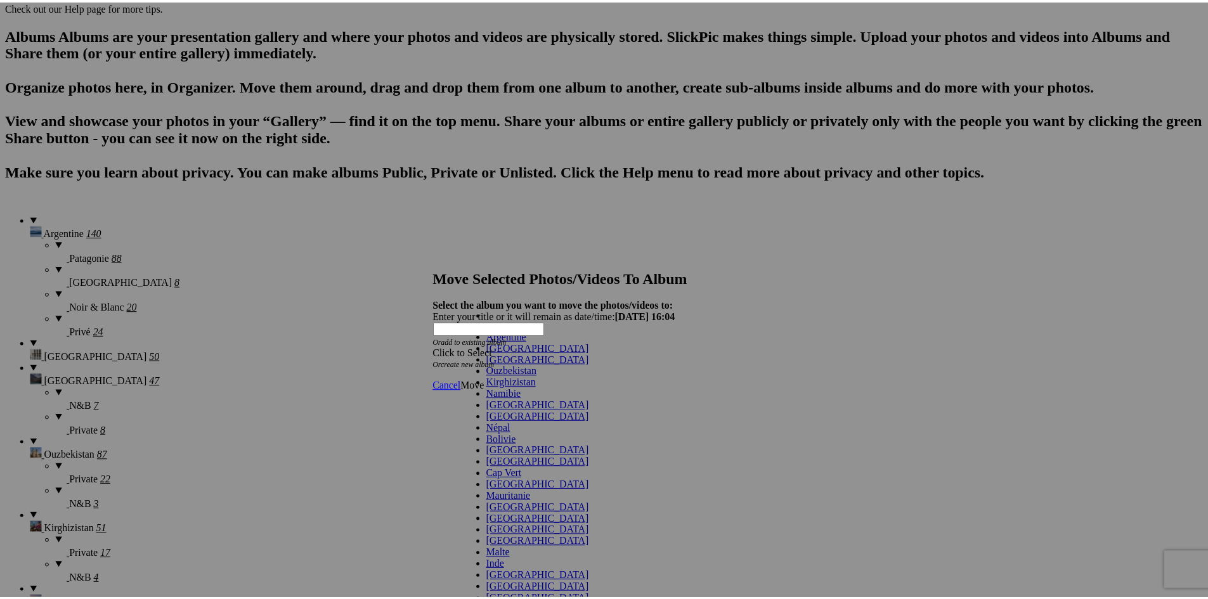
scroll to position [63, 0]
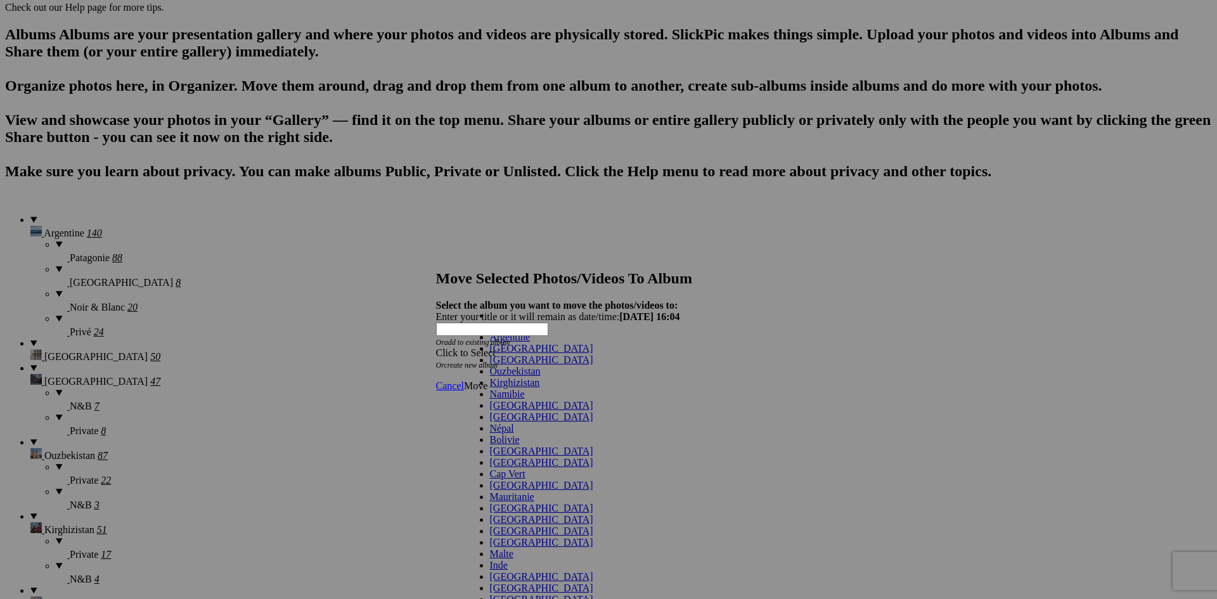
click at [593, 412] on span at bounding box center [593, 417] width 0 height 11
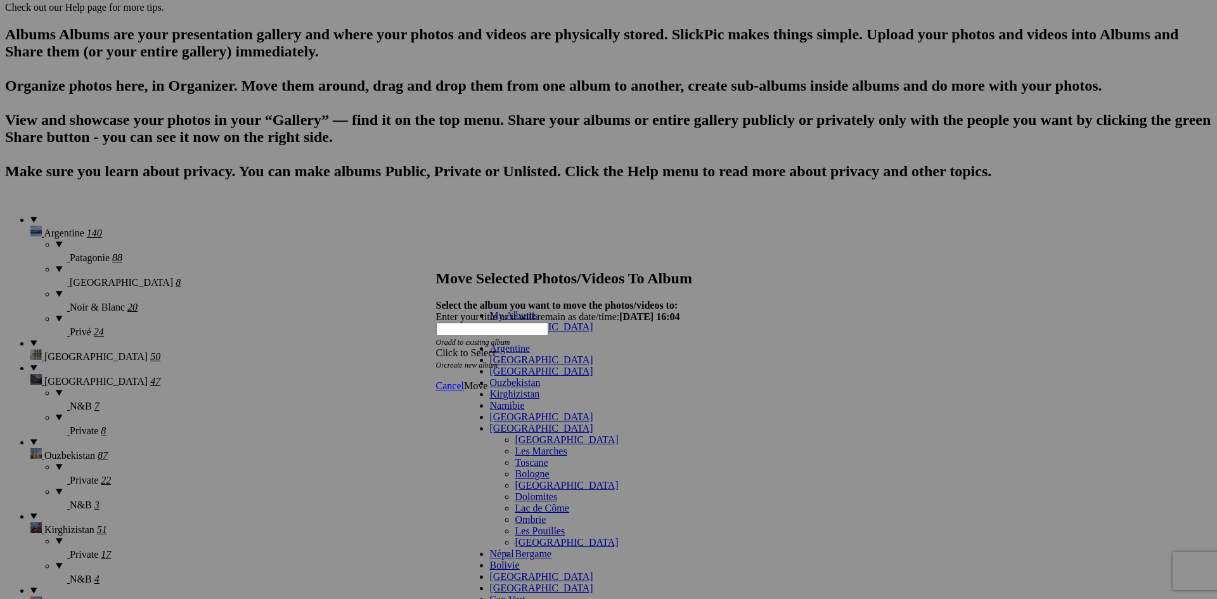
click at [515, 434] on link "[GEOGRAPHIC_DATA]" at bounding box center [566, 439] width 103 height 11
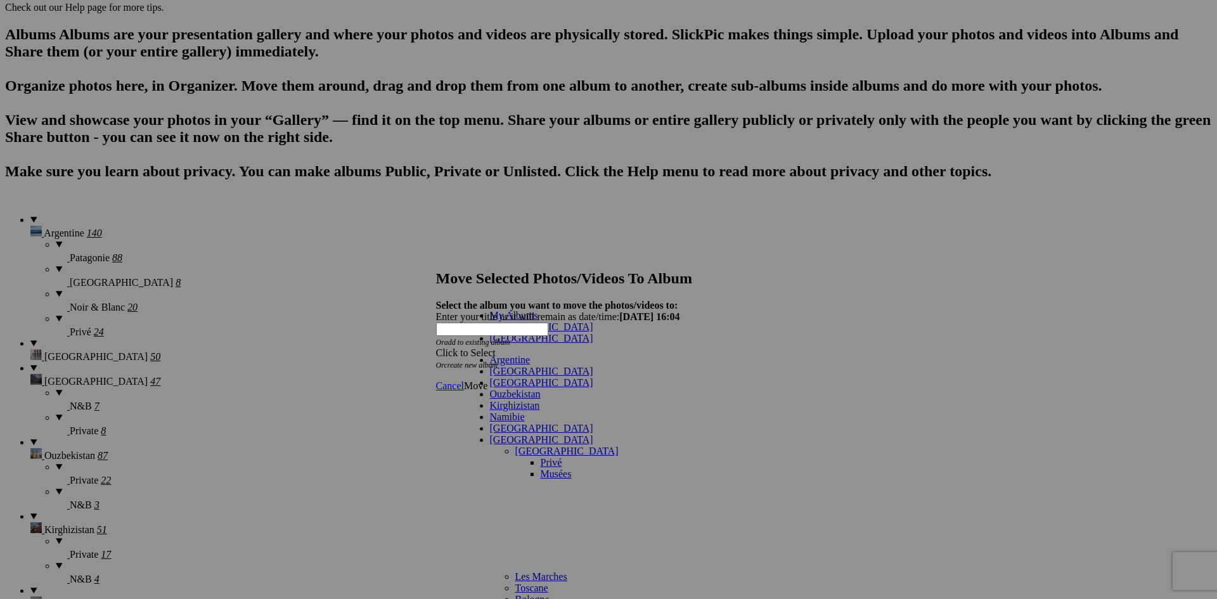
click at [541, 457] on link "Privé" at bounding box center [552, 462] width 22 height 11
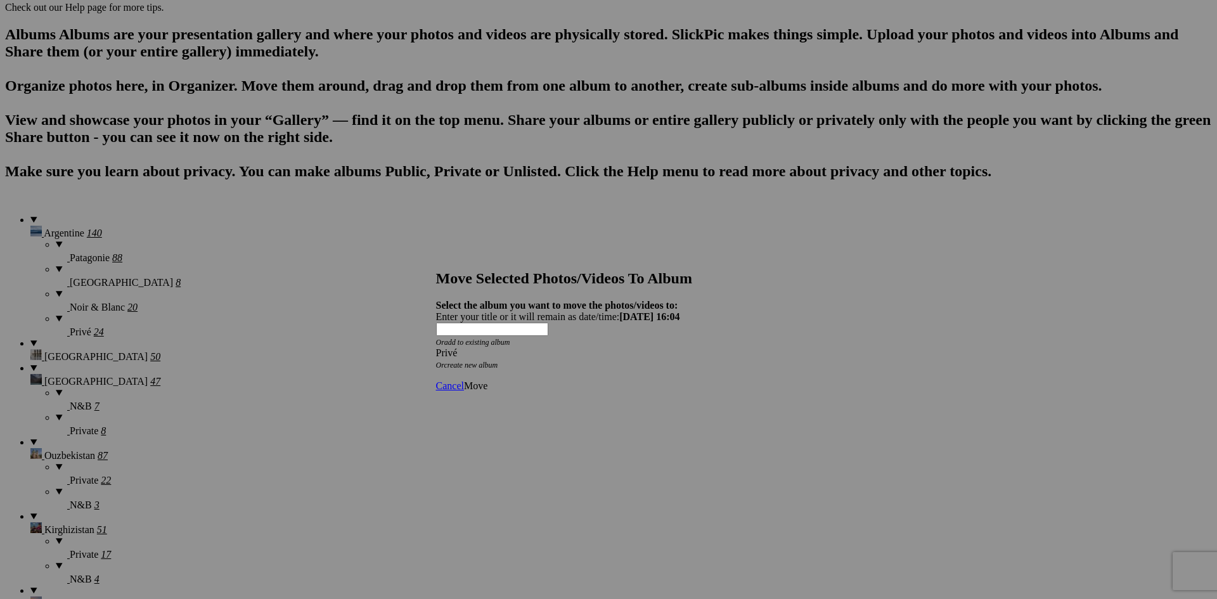
click at [488, 380] on span "Move" at bounding box center [475, 385] width 23 height 11
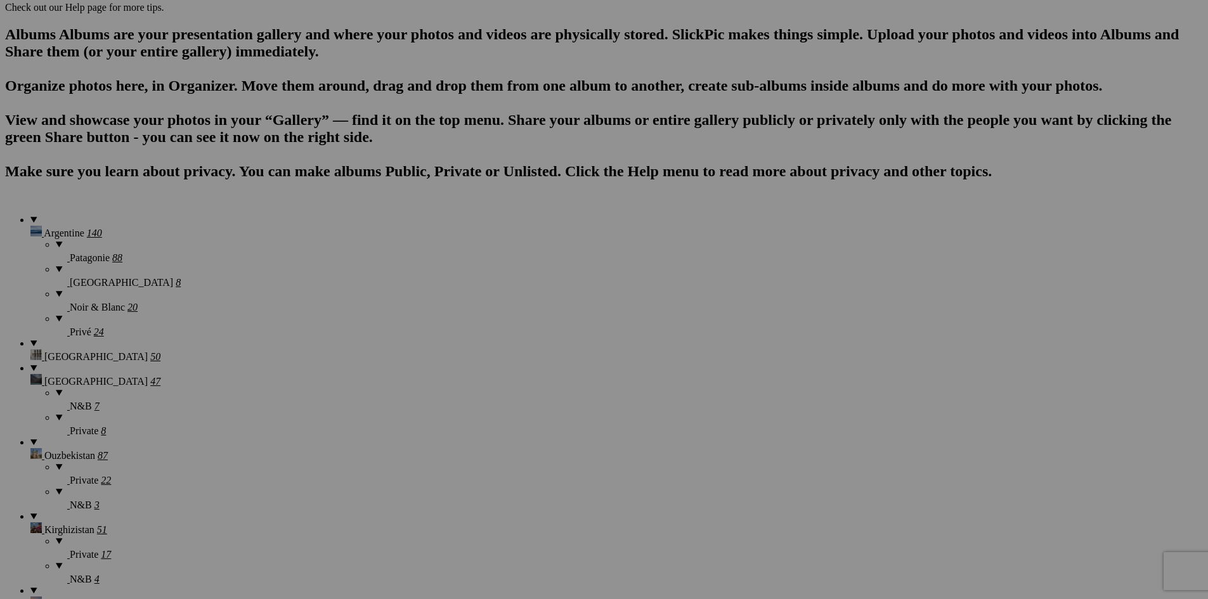
scroll to position [712, 0]
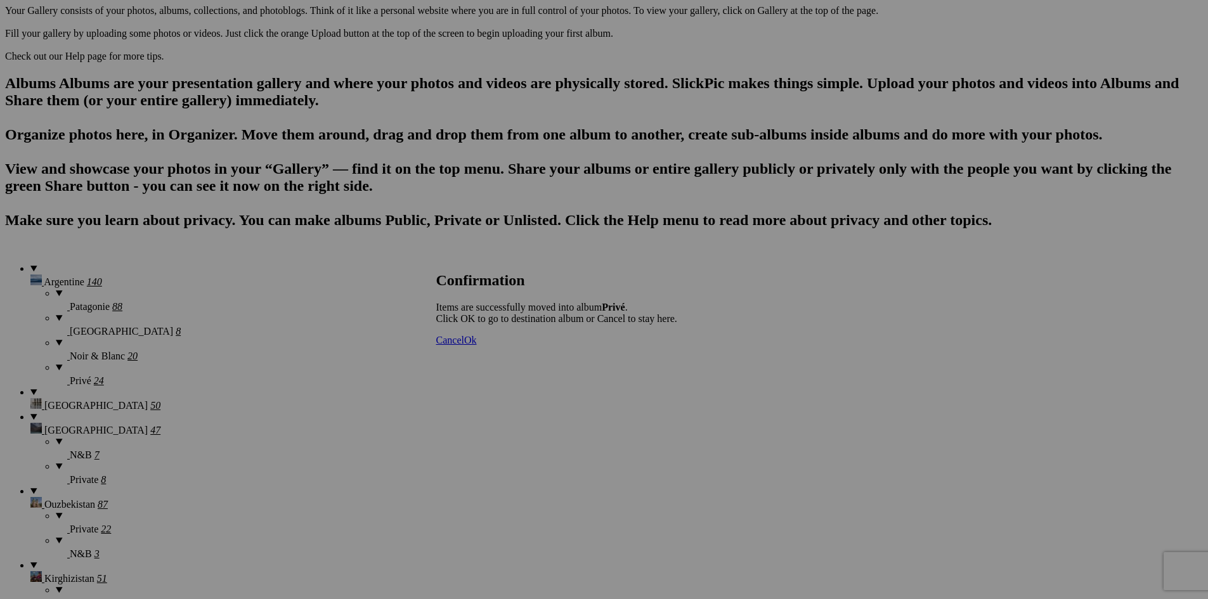
click at [477, 346] on link "Ok" at bounding box center [470, 340] width 13 height 11
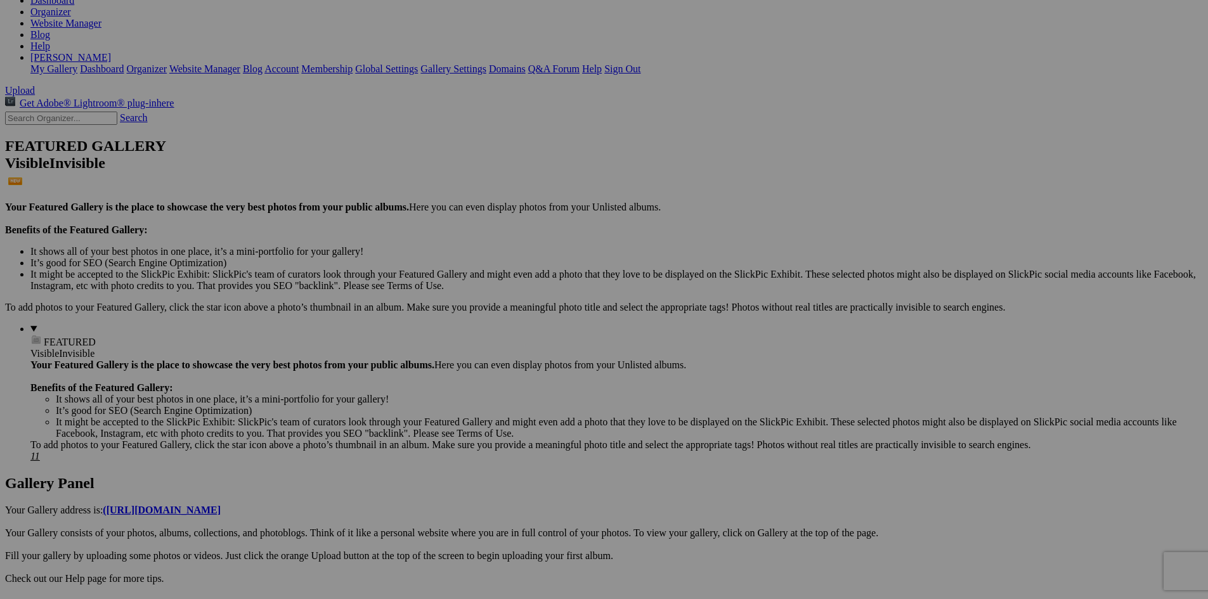
scroll to position [190, 0]
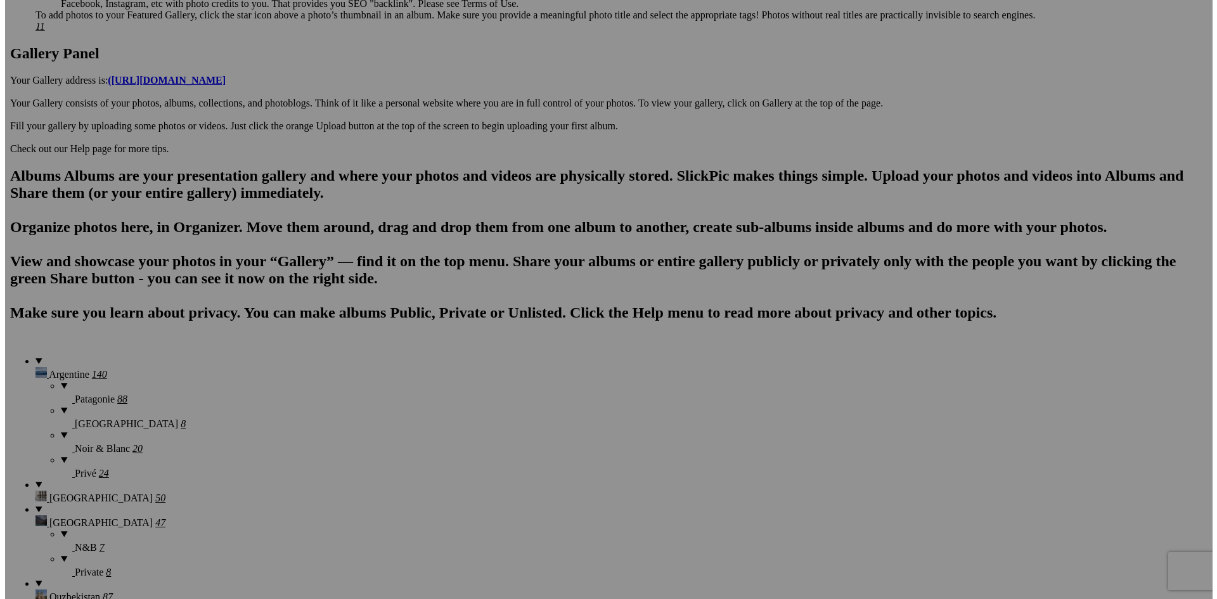
scroll to position [634, 0]
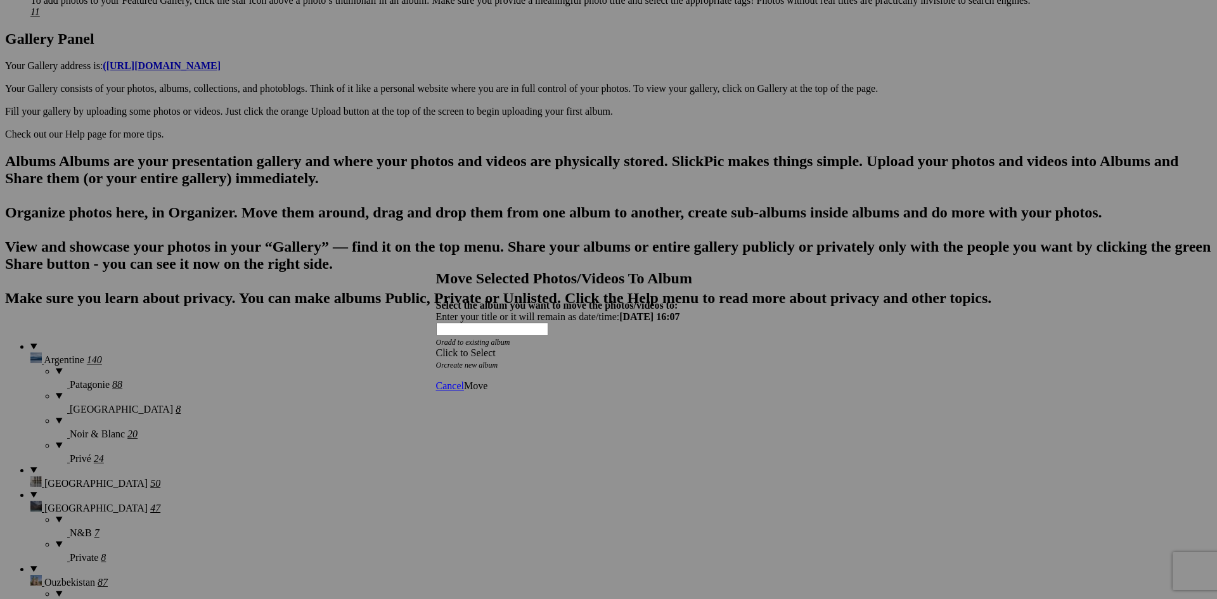
click at [584, 347] on div "Click to Select" at bounding box center [604, 352] width 336 height 11
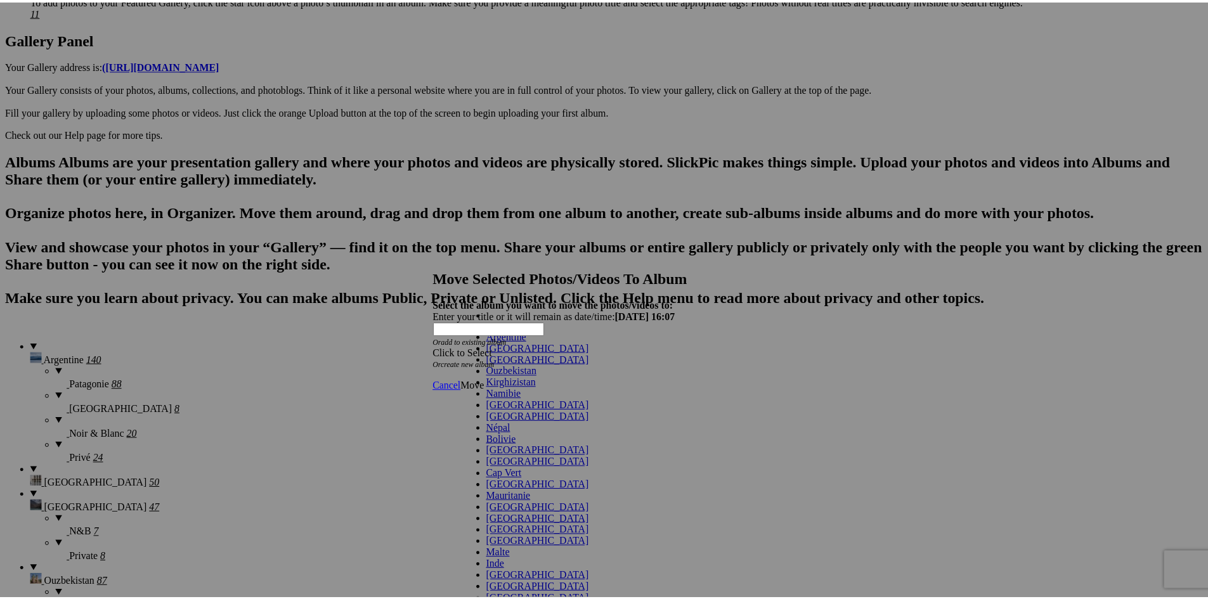
scroll to position [63, 0]
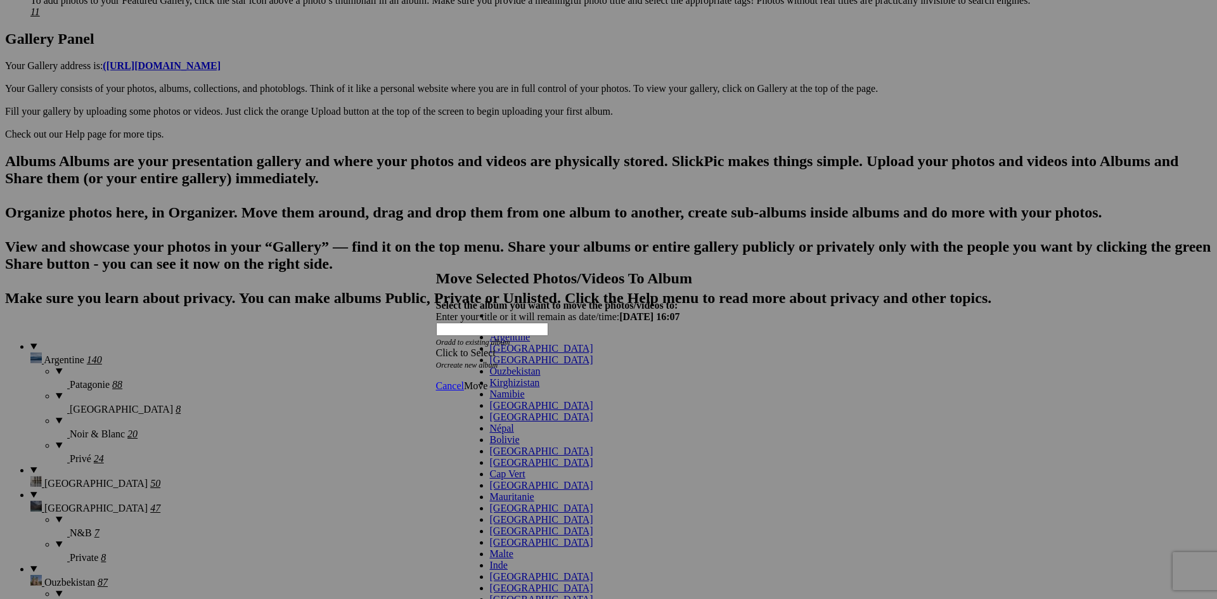
click at [490, 412] on span "[GEOGRAPHIC_DATA]" at bounding box center [541, 417] width 103 height 11
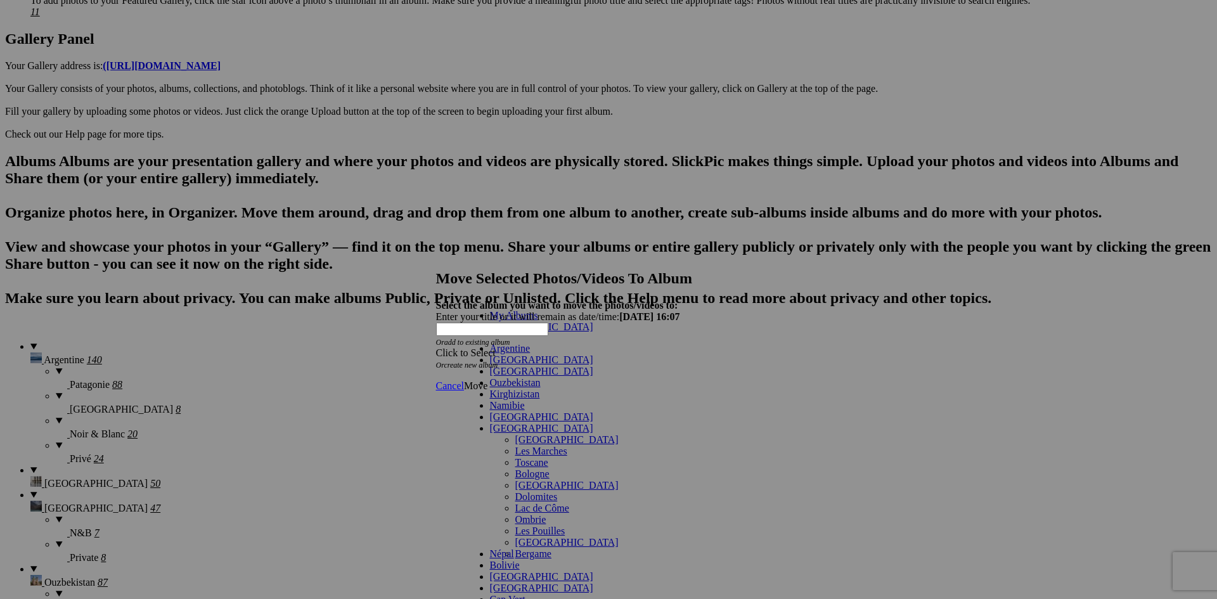
click at [515, 434] on link "[GEOGRAPHIC_DATA]" at bounding box center [566, 439] width 103 height 11
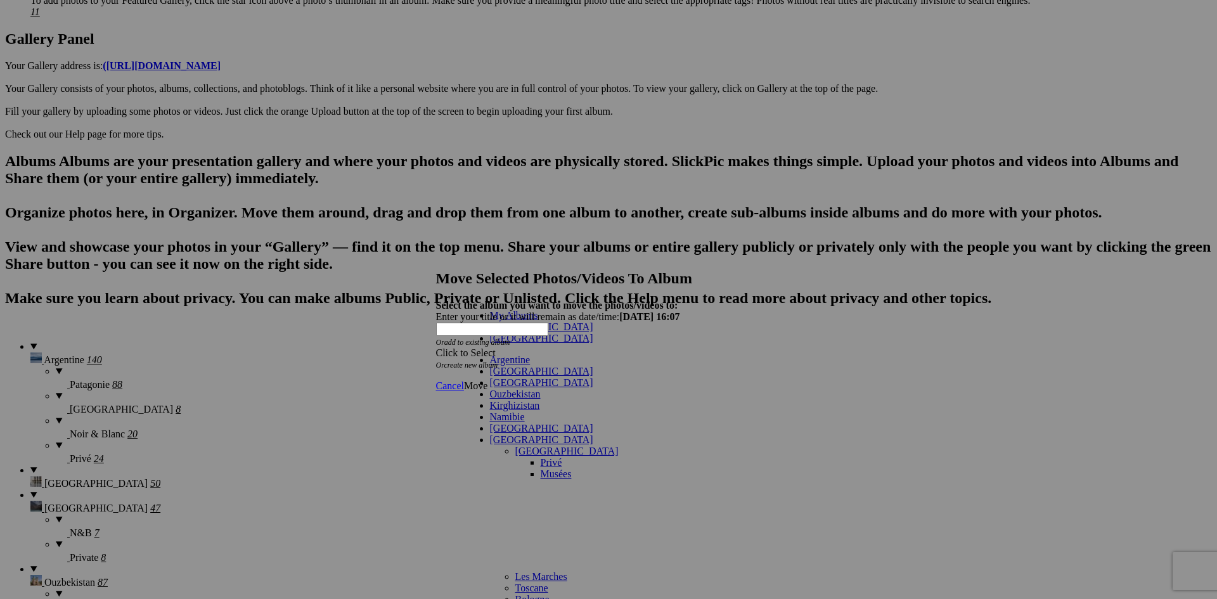
click at [541, 457] on link "Privé" at bounding box center [552, 462] width 22 height 11
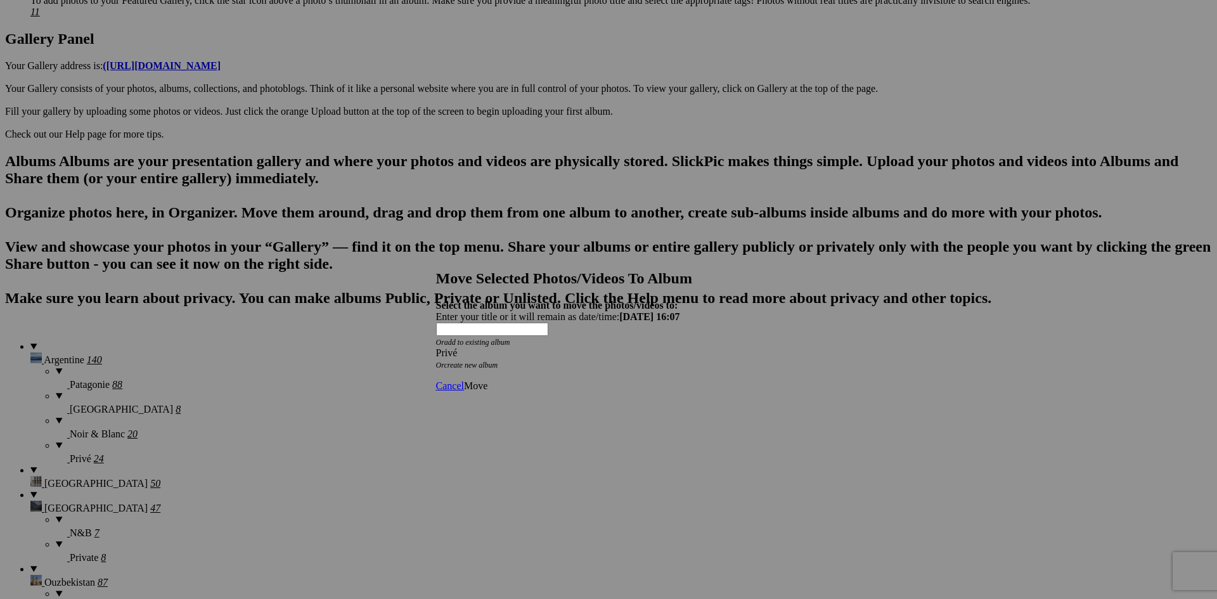
click at [488, 380] on span "Move" at bounding box center [475, 385] width 23 height 11
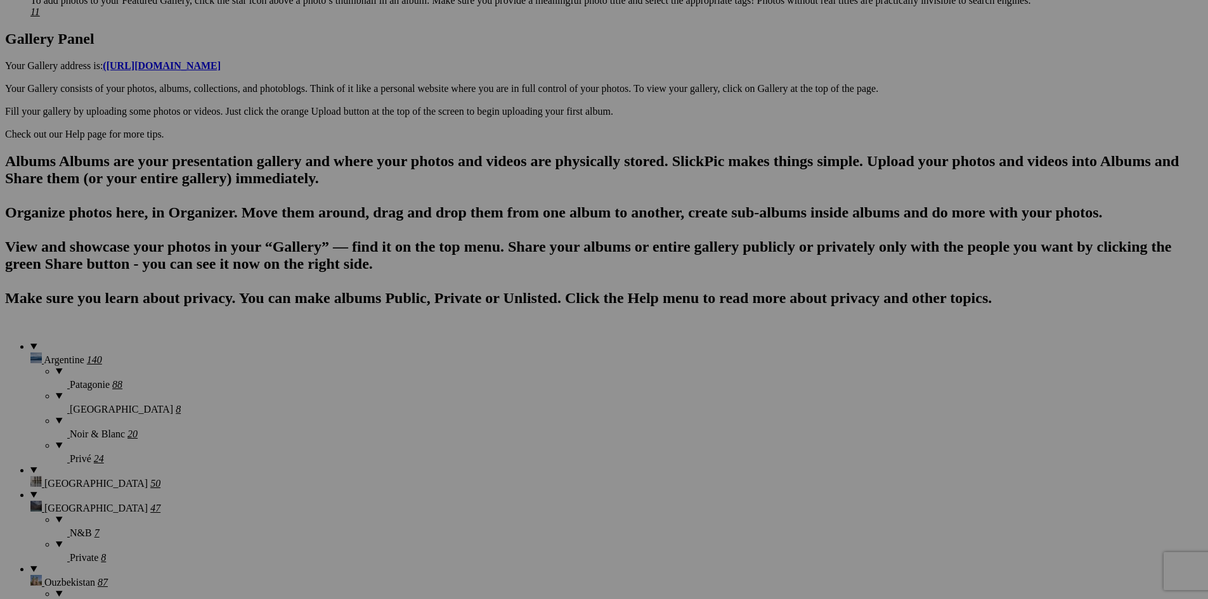
scroll to position [602, 0]
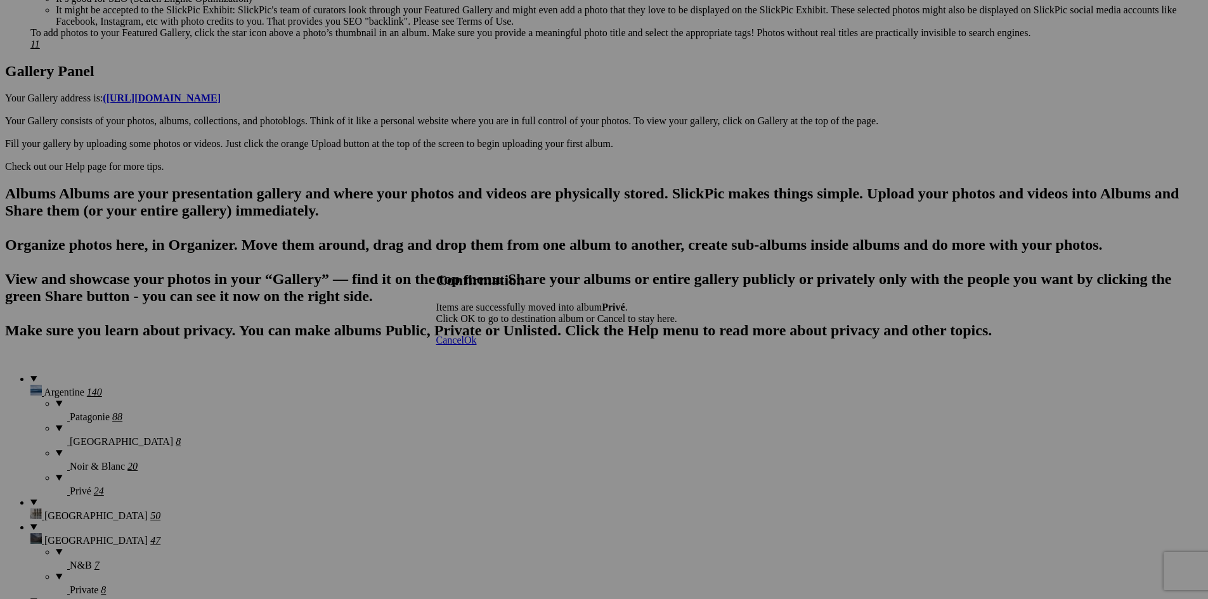
click at [477, 346] on span "Ok" at bounding box center [470, 340] width 13 height 11
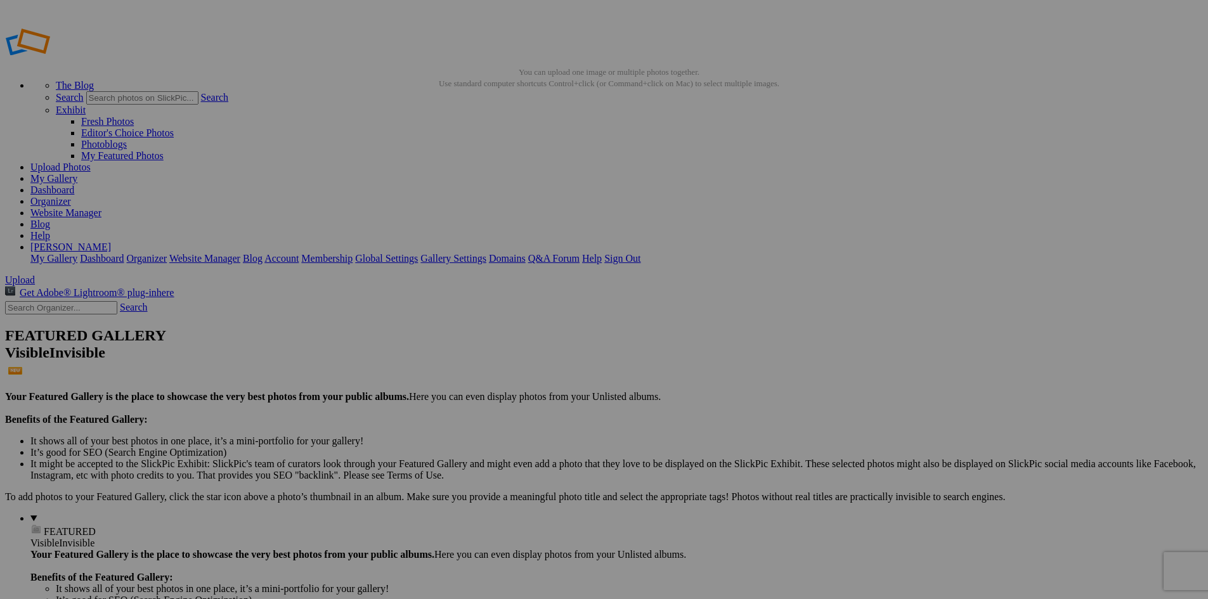
drag, startPoint x: 848, startPoint y: 341, endPoint x: 779, endPoint y: 463, distance: 140.0
drag, startPoint x: 810, startPoint y: 342, endPoint x: 888, endPoint y: 300, distance: 87.9
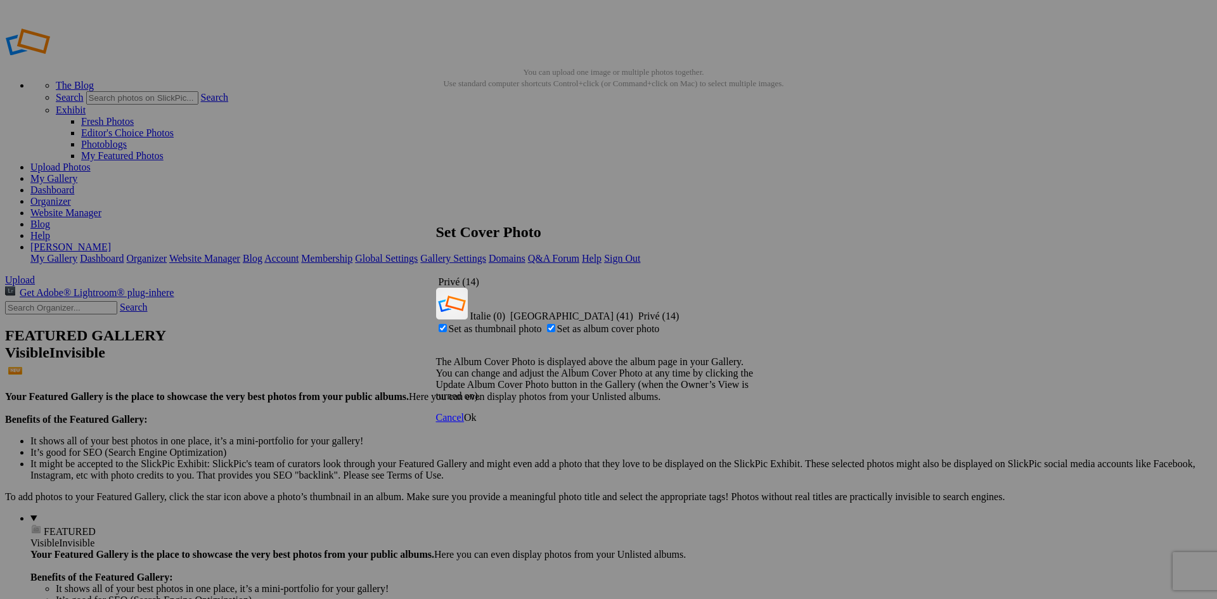
click at [542, 323] on span "Set as thumbnail photo" at bounding box center [495, 328] width 93 height 11
click at [447, 324] on input "Set as thumbnail photo" at bounding box center [443, 328] width 8 height 8
checkbox input "false"
click at [590, 323] on span "Set as album cover photo" at bounding box center [608, 328] width 103 height 11
click at [555, 324] on input "Set as album cover photo" at bounding box center [551, 328] width 8 height 8
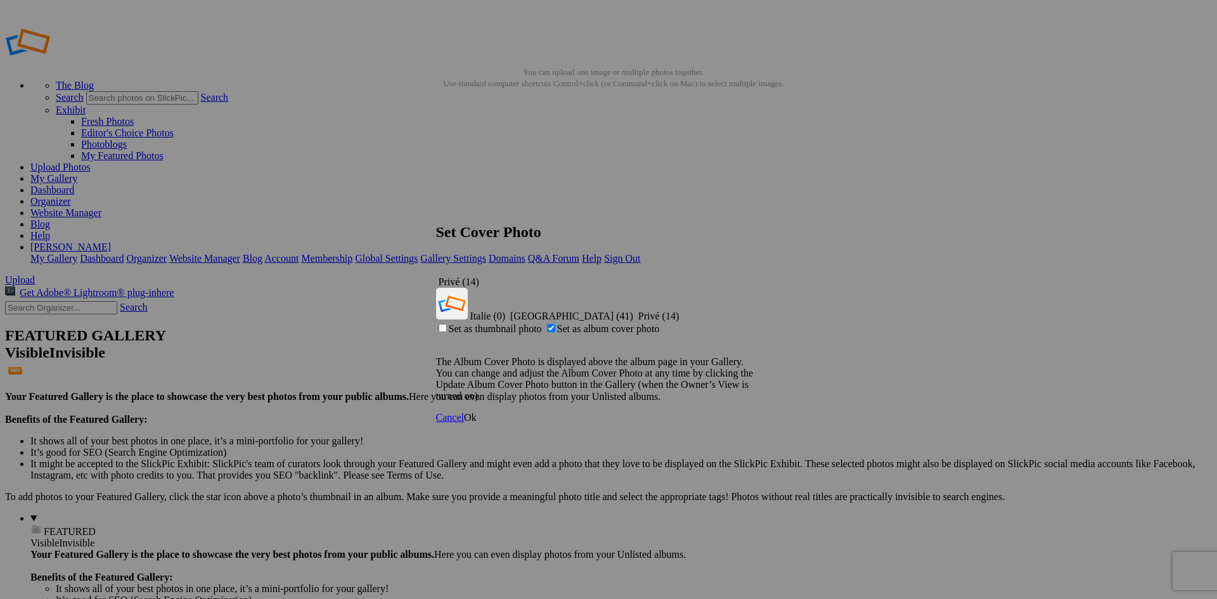
checkbox input "false"
click at [542, 323] on span "Set as thumbnail photo" at bounding box center [495, 328] width 93 height 11
click at [447, 324] on input "Set as thumbnail photo" at bounding box center [443, 328] width 8 height 8
checkbox input "true"
click at [477, 412] on link "Ok" at bounding box center [470, 417] width 13 height 11
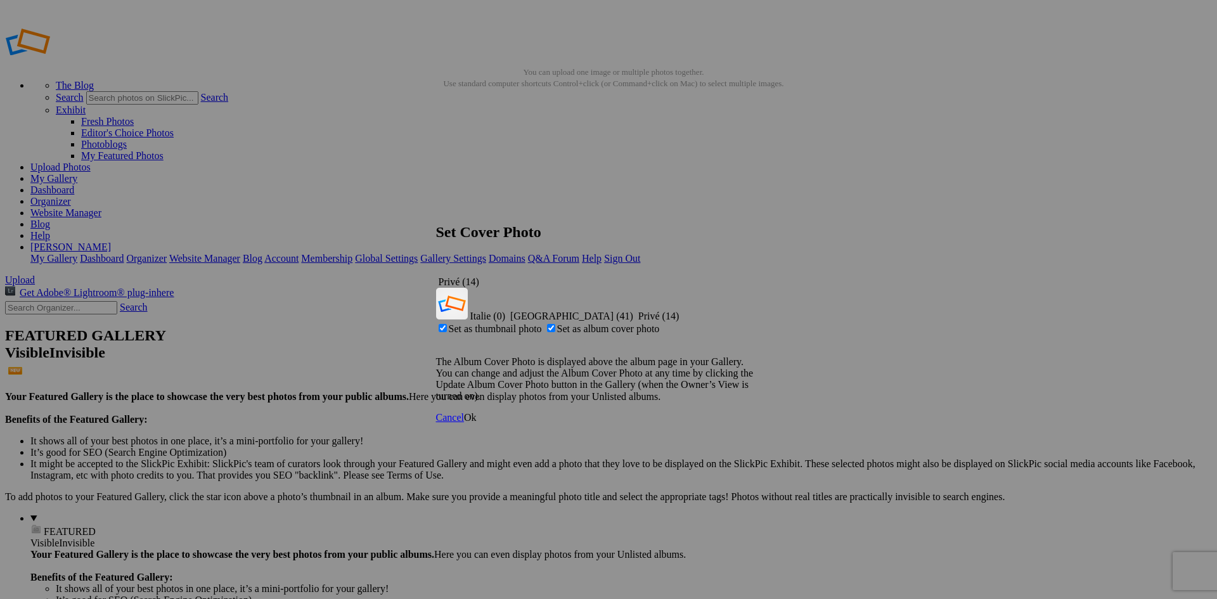
click at [542, 323] on span "Set as thumbnail photo" at bounding box center [495, 328] width 93 height 11
click at [447, 324] on input "Set as thumbnail photo" at bounding box center [443, 328] width 8 height 8
checkbox input "false"
click at [477, 412] on span "Ok" at bounding box center [470, 417] width 13 height 11
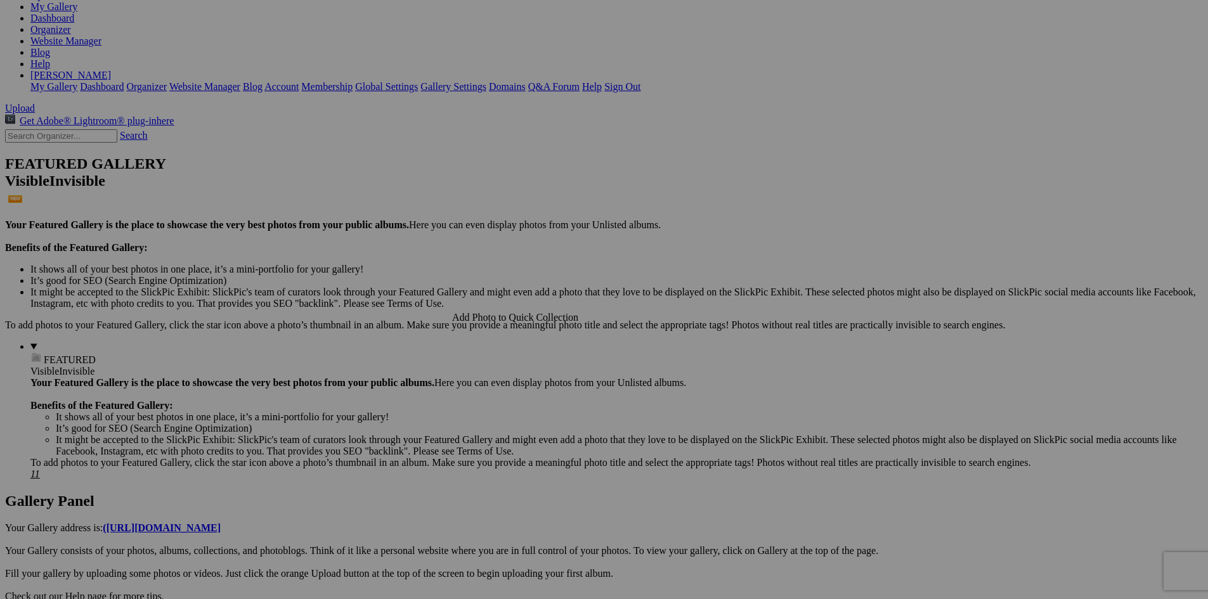
scroll to position [254, 0]
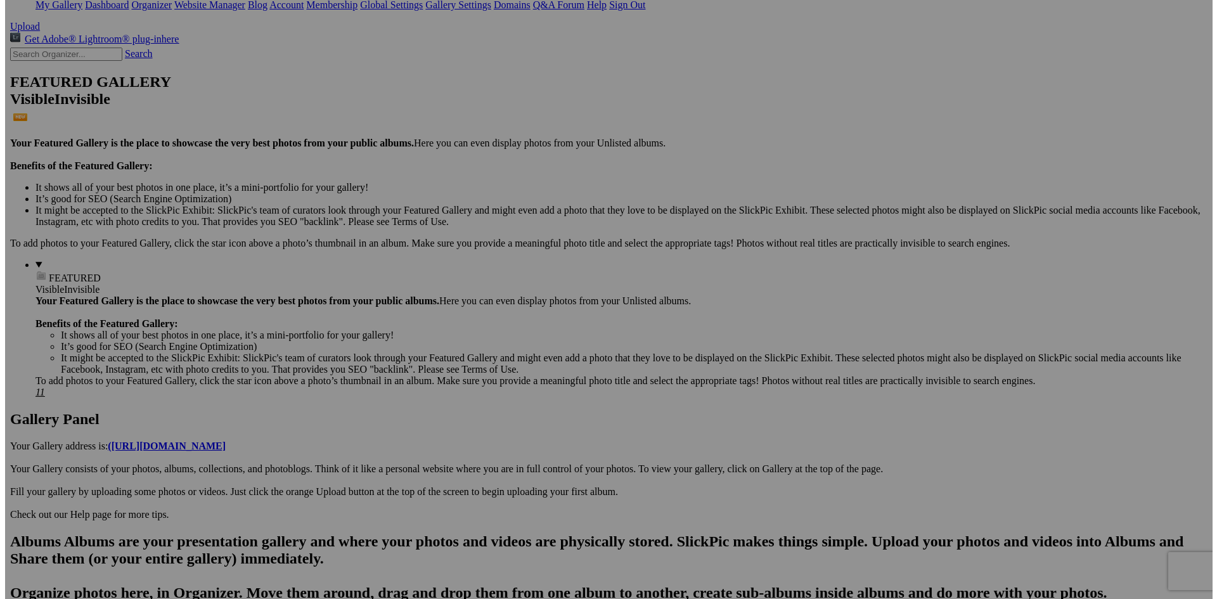
scroll to position [317, 0]
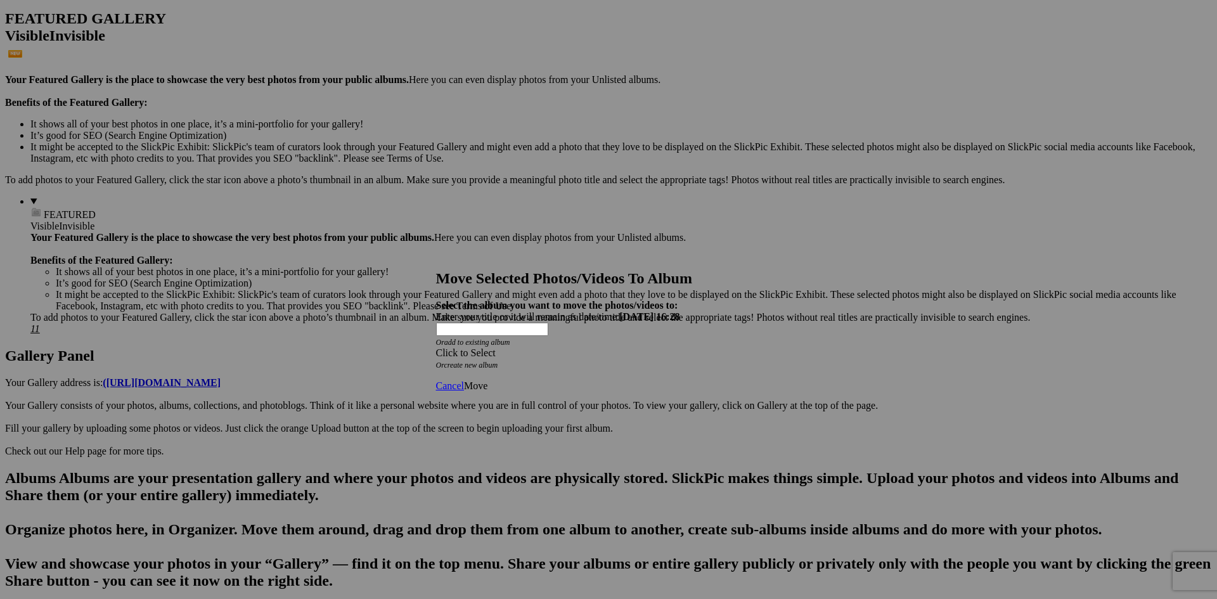
click at [522, 347] on div "Click to Select" at bounding box center [604, 352] width 336 height 11
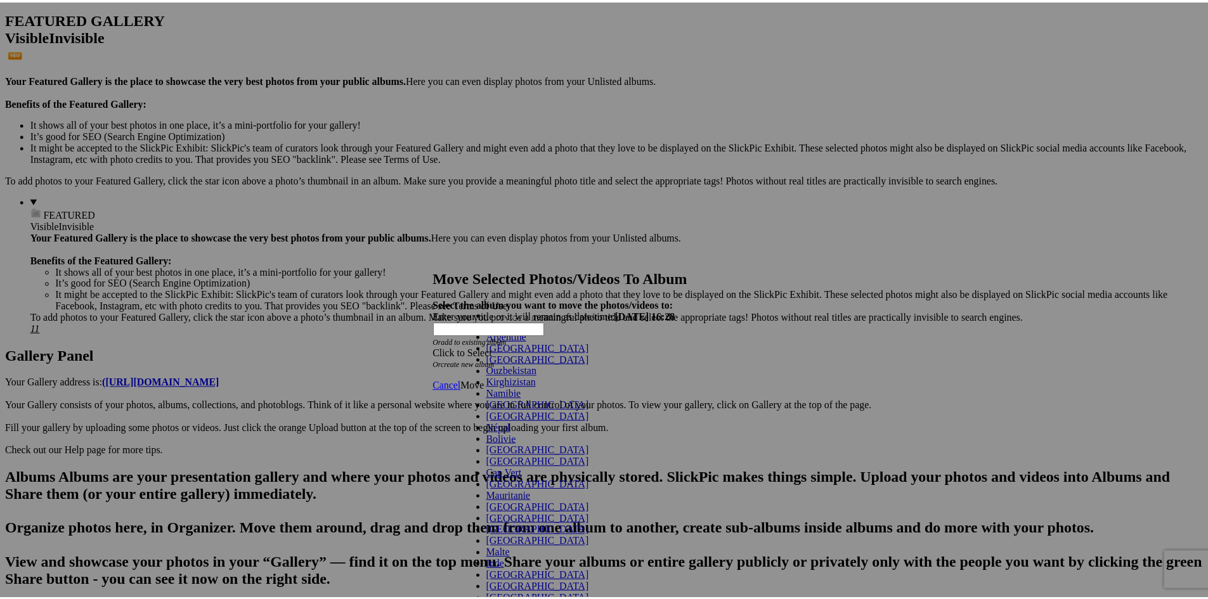
scroll to position [63, 0]
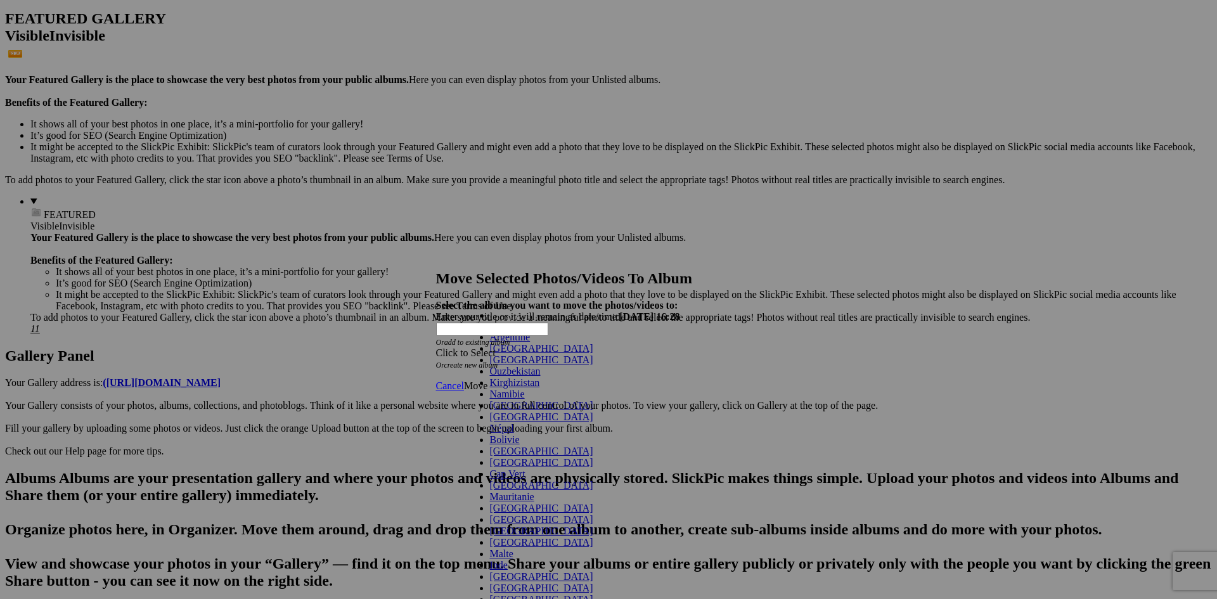
click at [490, 412] on span "[GEOGRAPHIC_DATA]" at bounding box center [541, 417] width 103 height 11
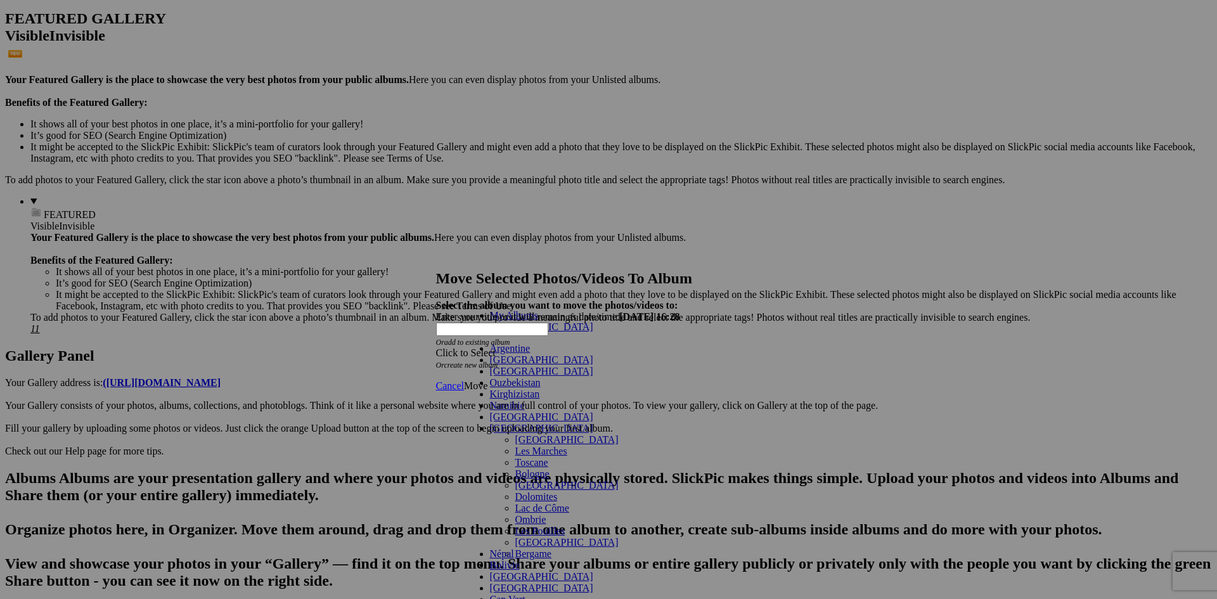
click at [515, 434] on span "[GEOGRAPHIC_DATA]" at bounding box center [566, 439] width 103 height 11
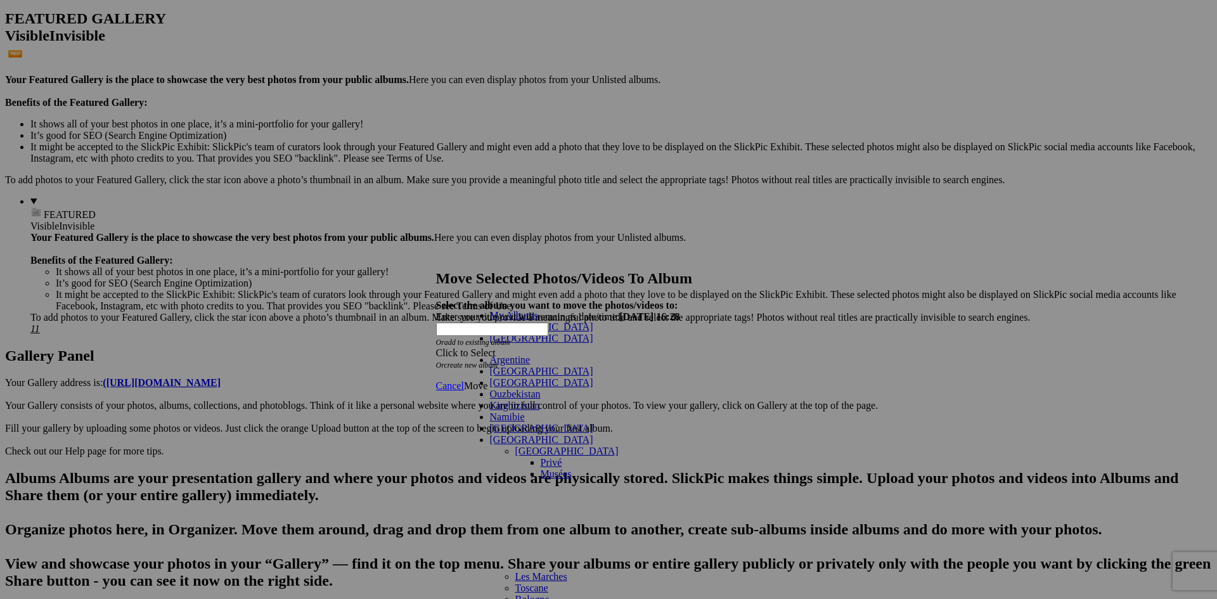
click at [541, 457] on link "Privé" at bounding box center [552, 462] width 22 height 11
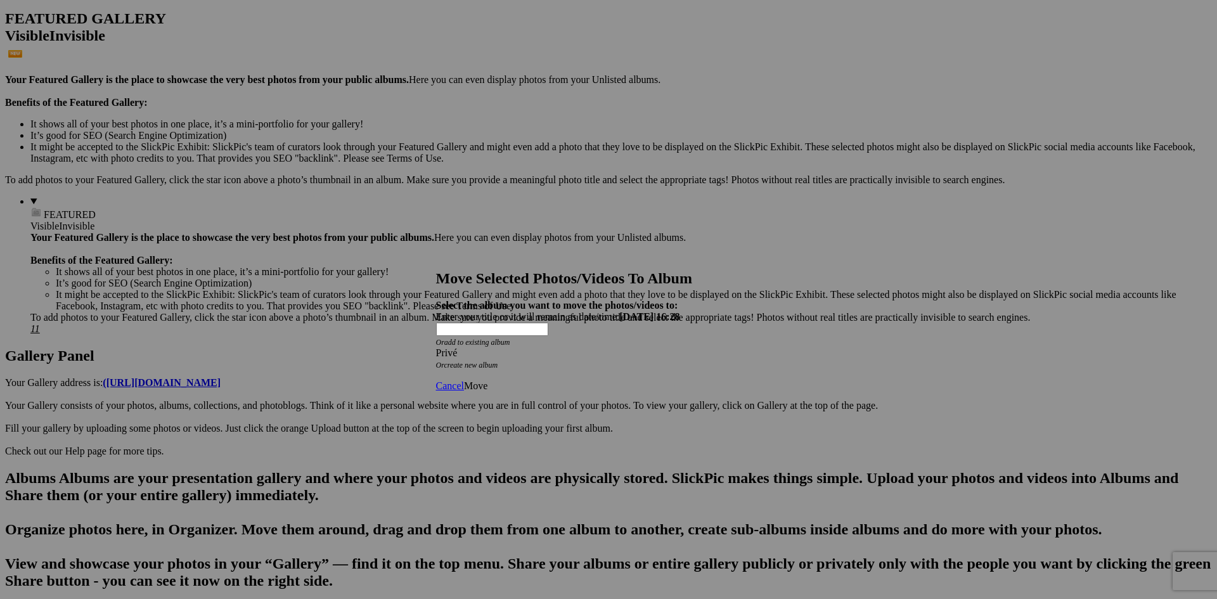
click at [488, 380] on span "Move" at bounding box center [475, 385] width 23 height 11
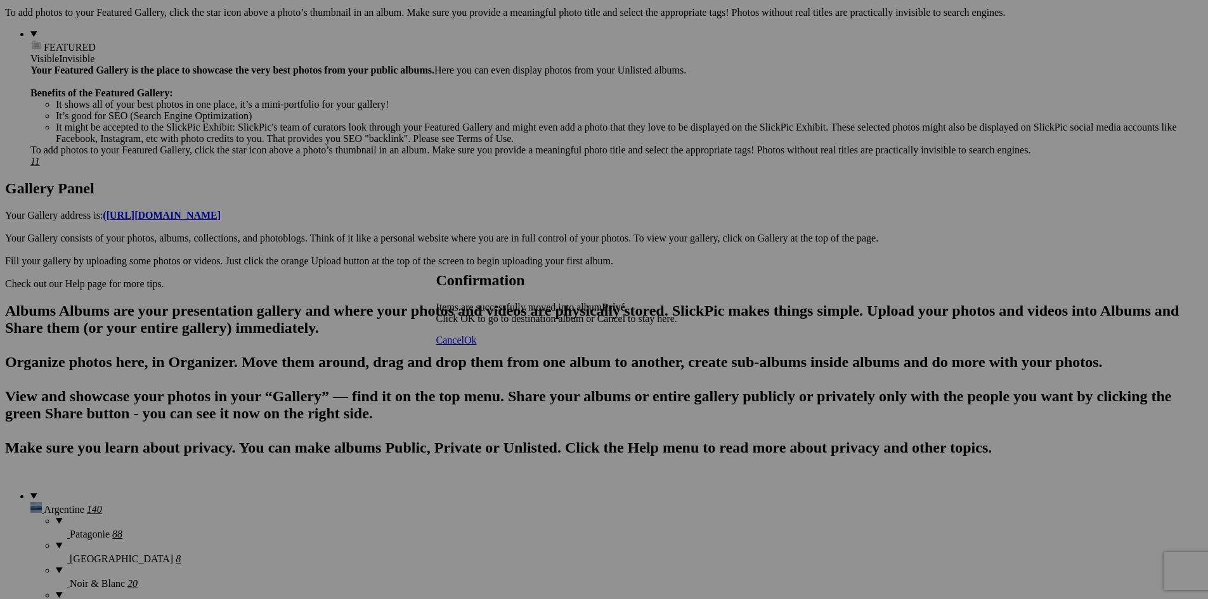
scroll to position [507, 0]
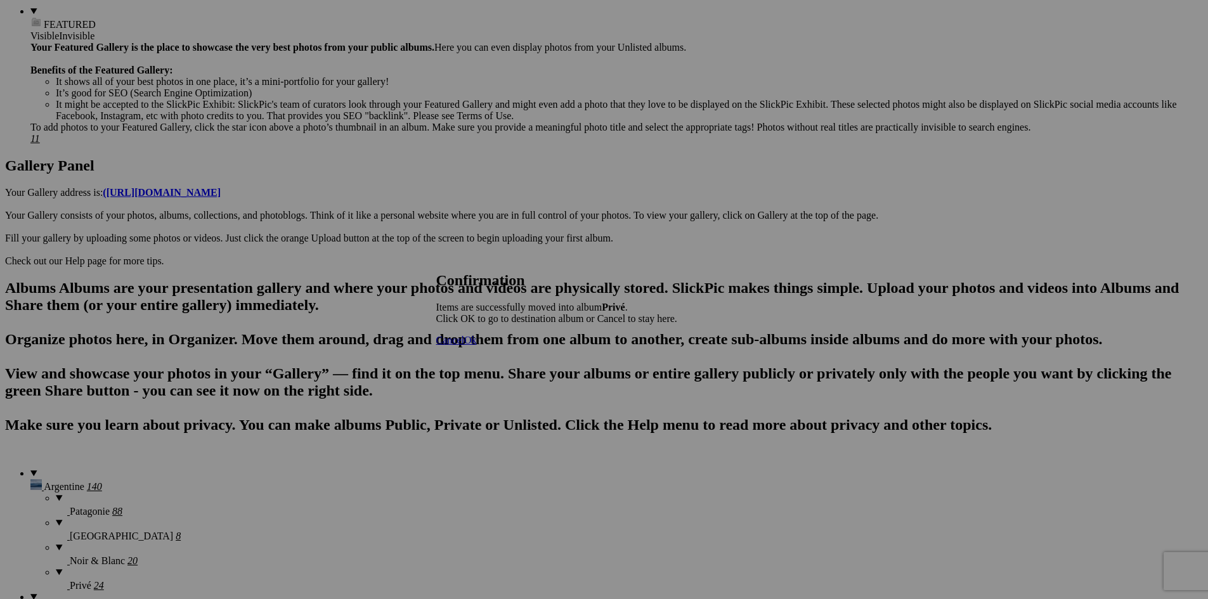
click at [477, 346] on span "Ok" at bounding box center [470, 340] width 13 height 11
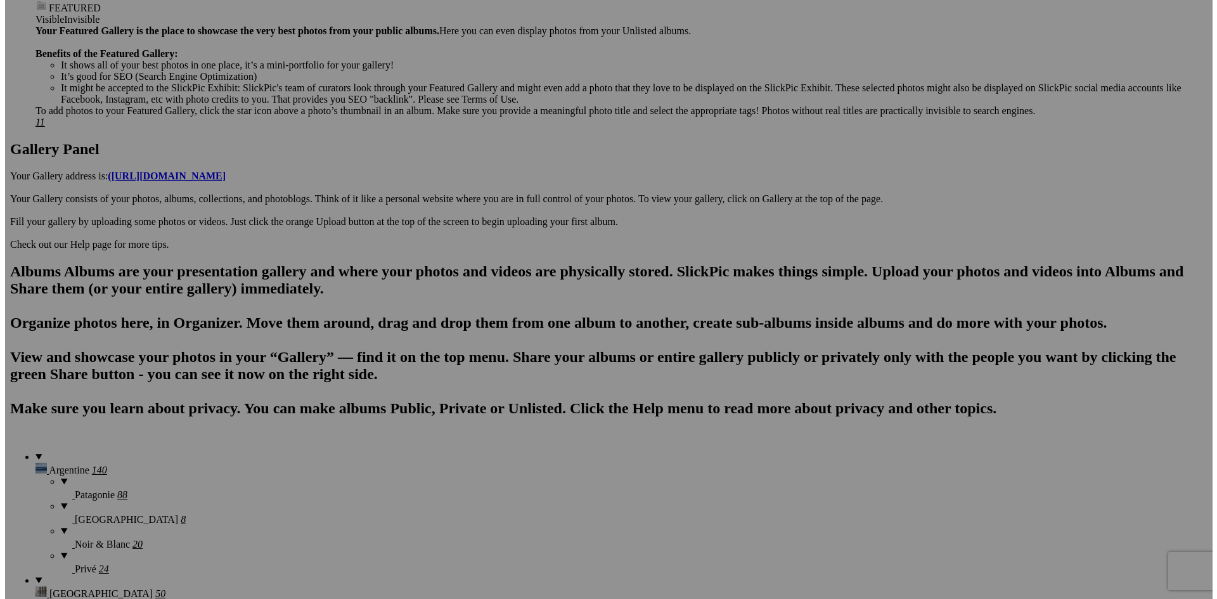
scroll to position [571, 0]
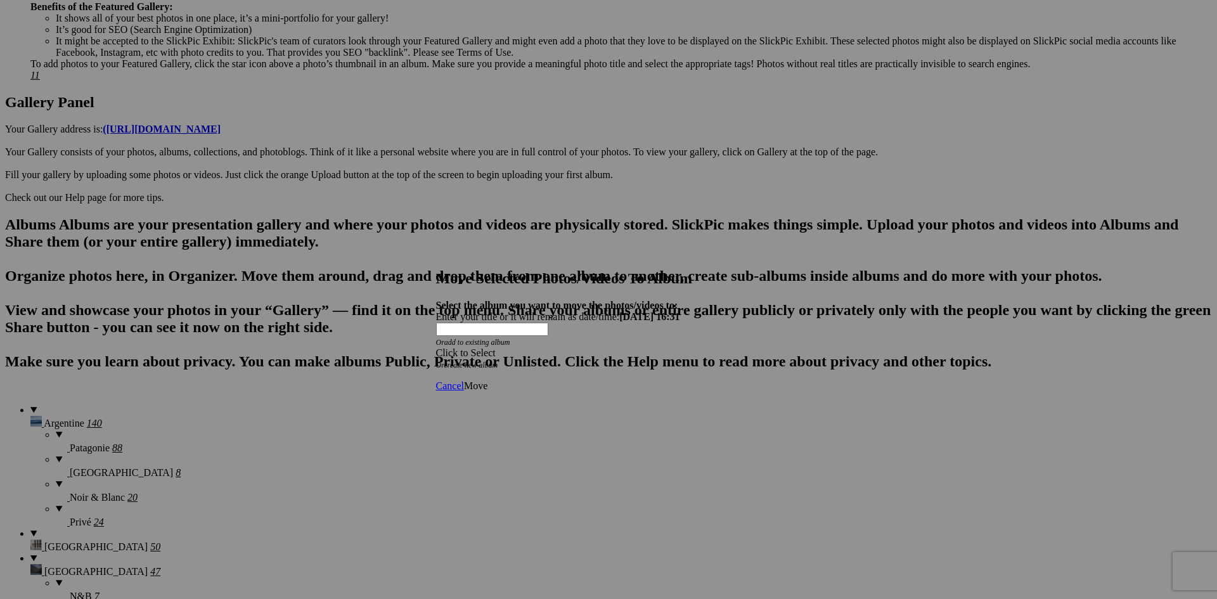
click at [602, 347] on div "Click to Select" at bounding box center [604, 352] width 336 height 11
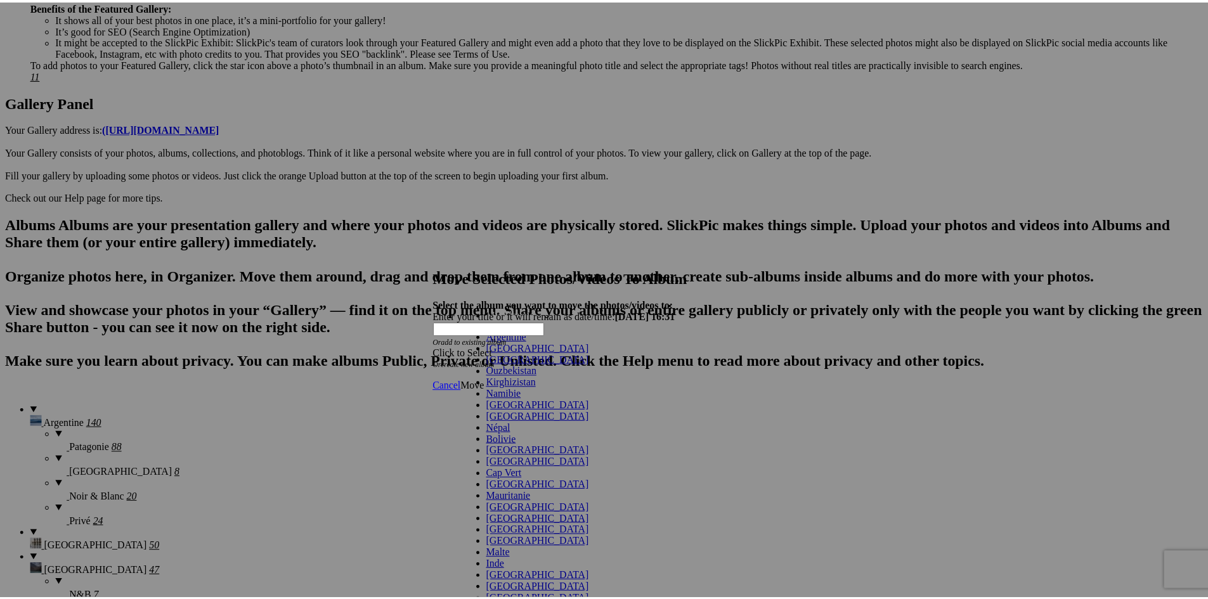
scroll to position [63, 0]
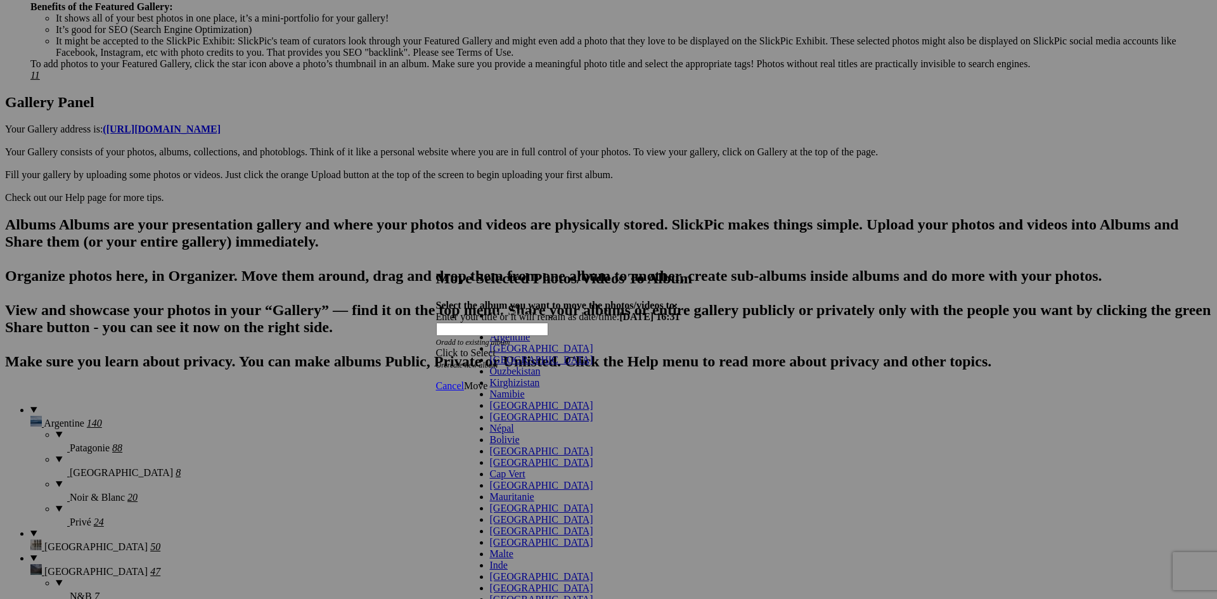
click at [502, 412] on link "[GEOGRAPHIC_DATA]" at bounding box center [541, 417] width 103 height 11
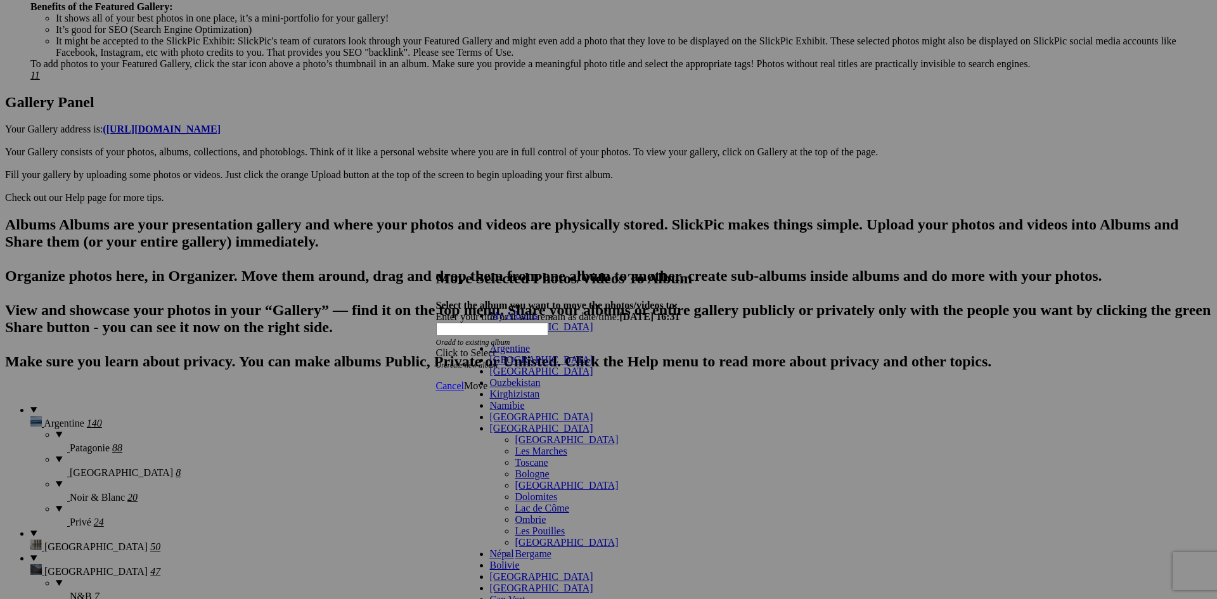
click at [515, 434] on link "[GEOGRAPHIC_DATA]" at bounding box center [566, 439] width 103 height 11
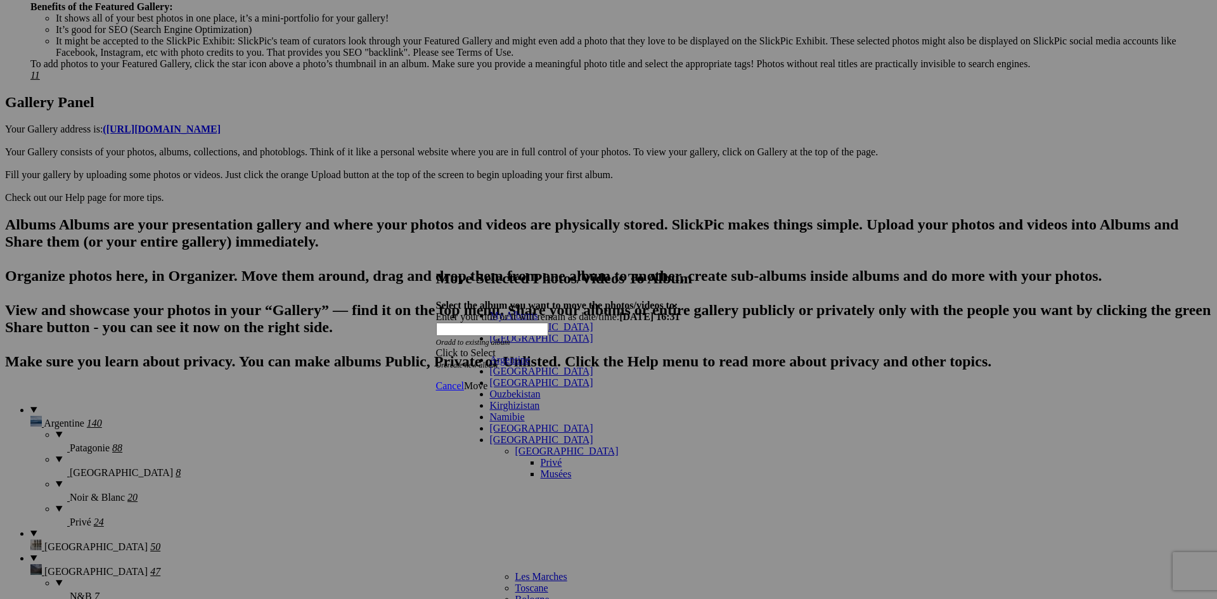
click at [541, 469] on link "Musées" at bounding box center [556, 474] width 31 height 11
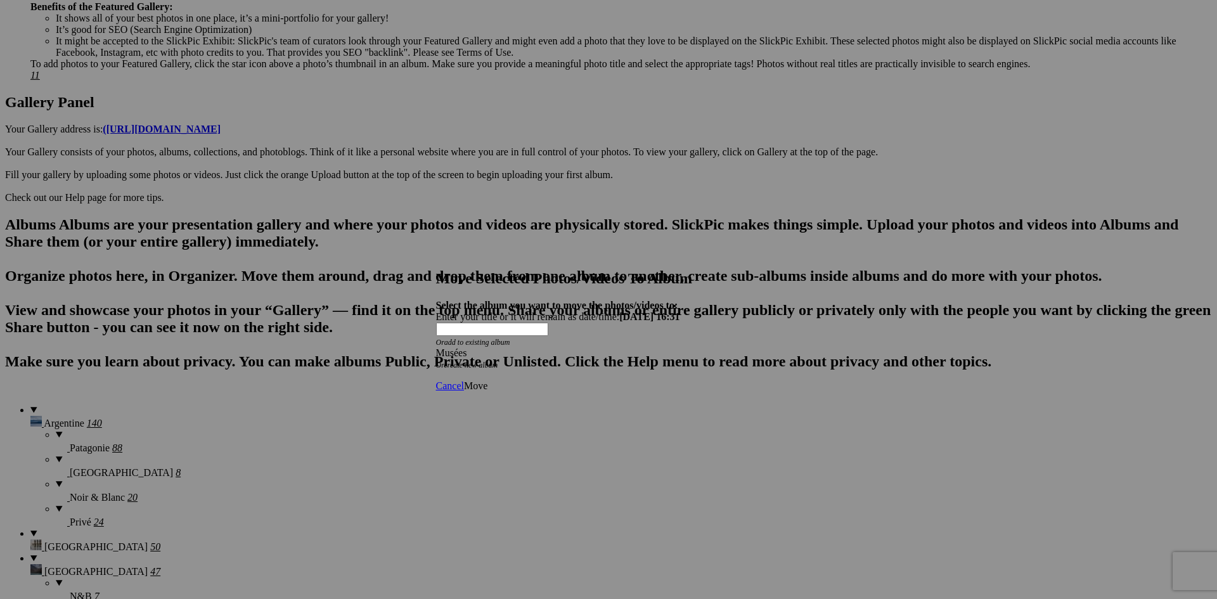
click at [488, 380] on span "Move" at bounding box center [475, 385] width 23 height 11
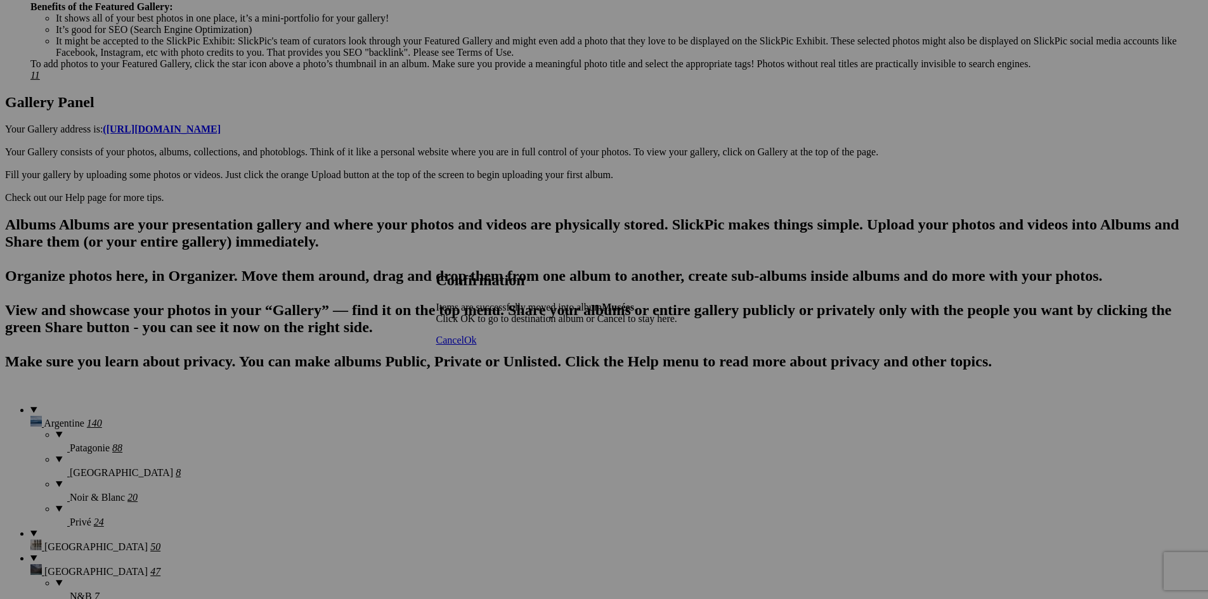
click at [477, 346] on span "Ok" at bounding box center [470, 340] width 13 height 11
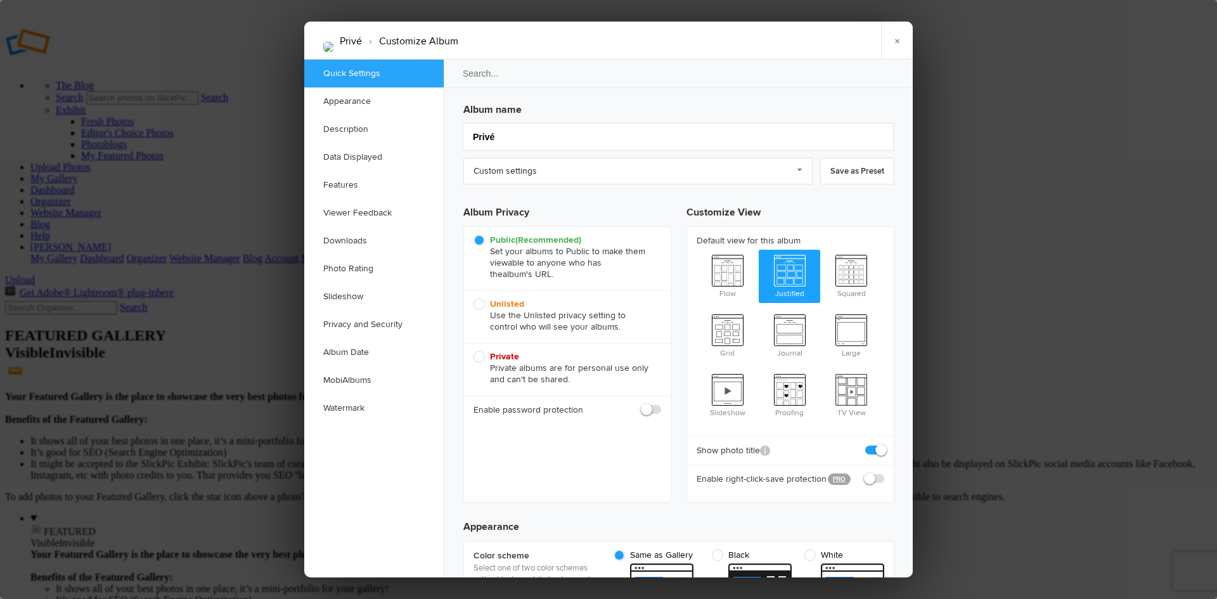
click at [479, 355] on span "Private Private albums are for personal use only and can't be shared." at bounding box center [564, 368] width 181 height 34
click at [474, 351] on input "Private Private albums are for personal use only and can't be shared." at bounding box center [473, 351] width 1 height 1
radio input "true"
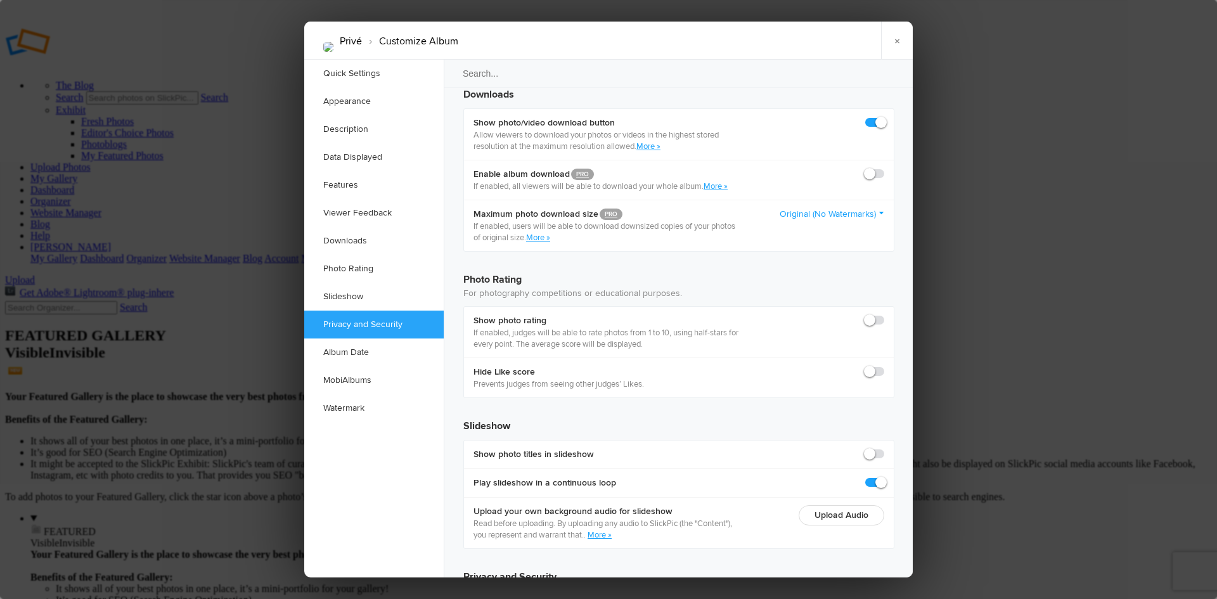
scroll to position [2702, 0]
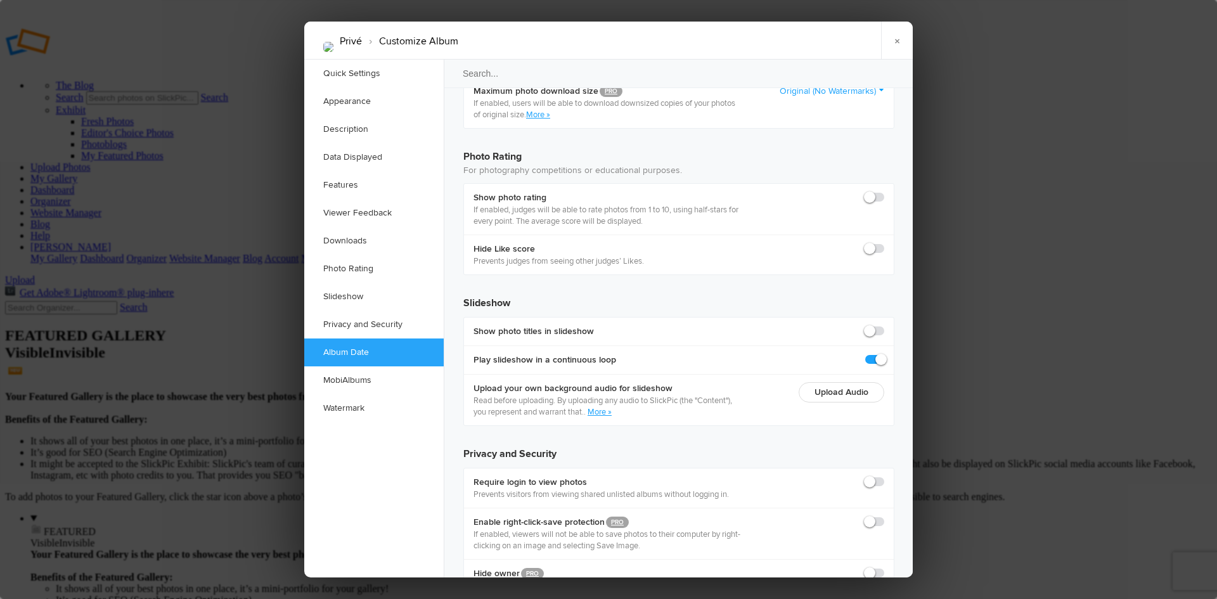
radio input "true"
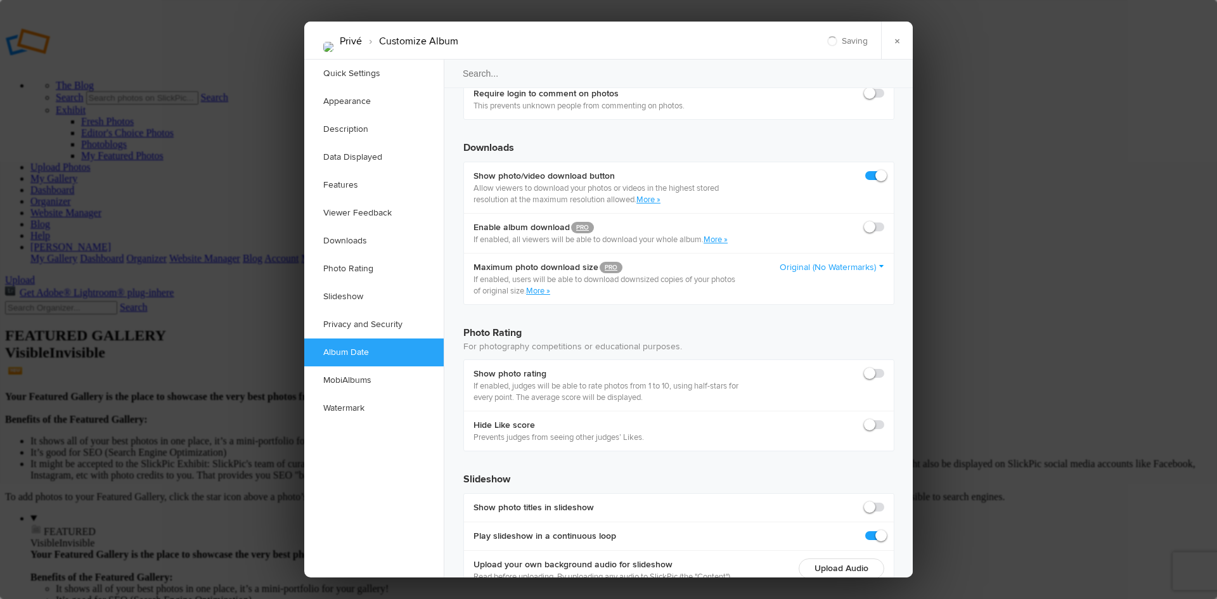
scroll to position [2448, 0]
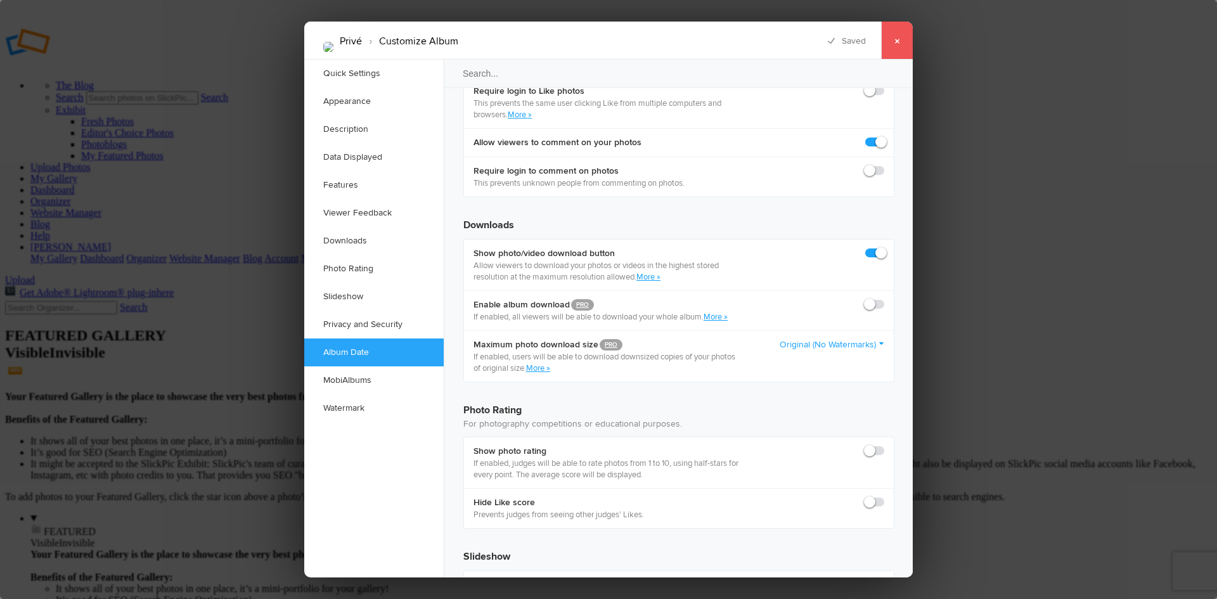
click at [899, 40] on link "×" at bounding box center [897, 41] width 32 height 38
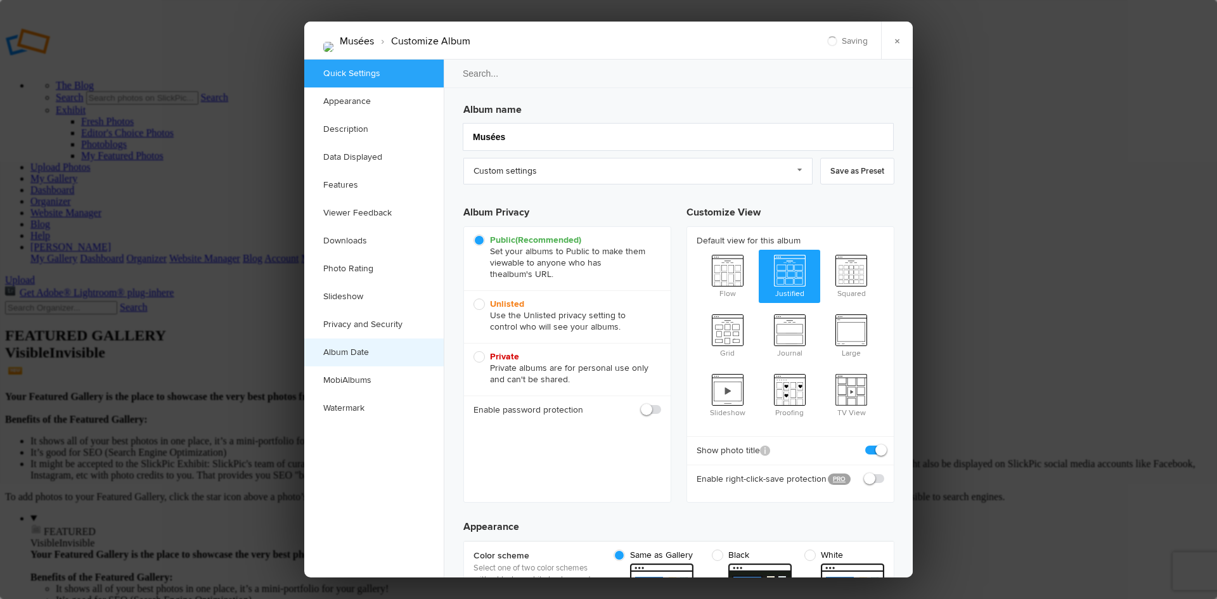
scroll to position [0, 0]
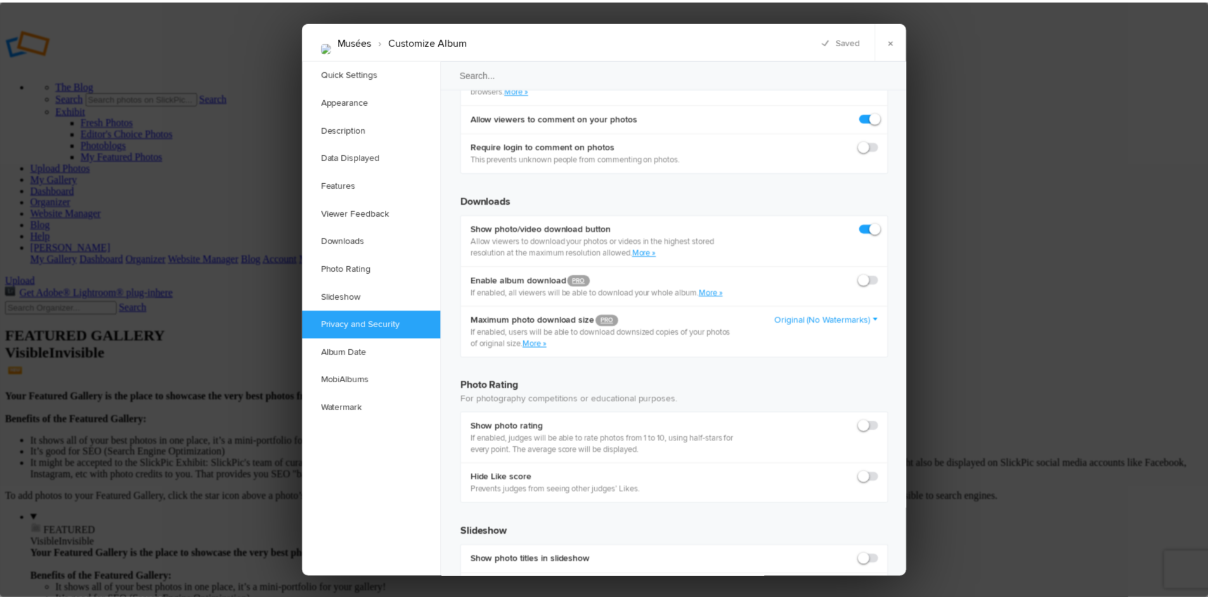
scroll to position [2702, 0]
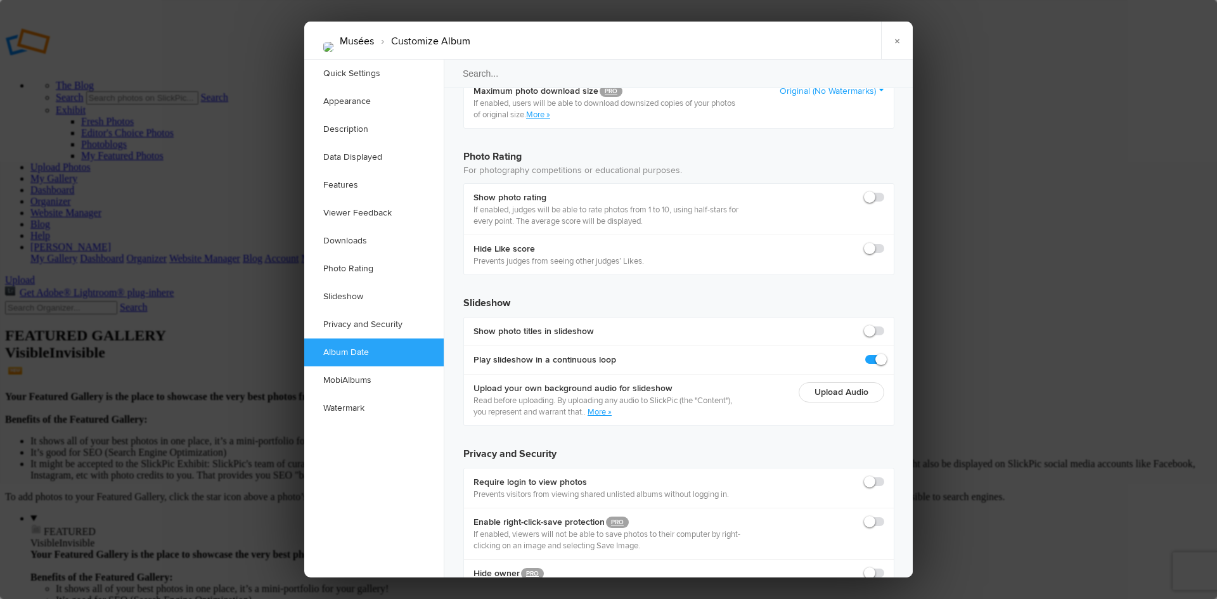
radio input "true"
click at [66, 296] on div at bounding box center [608, 299] width 1217 height 599
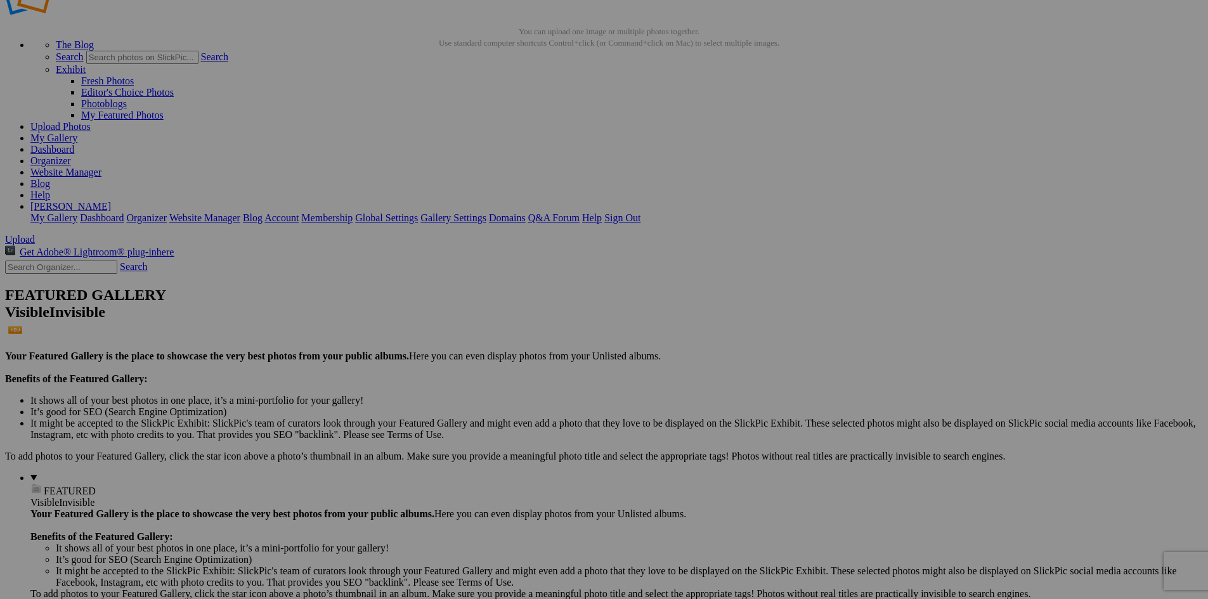
scroll to position [127, 0]
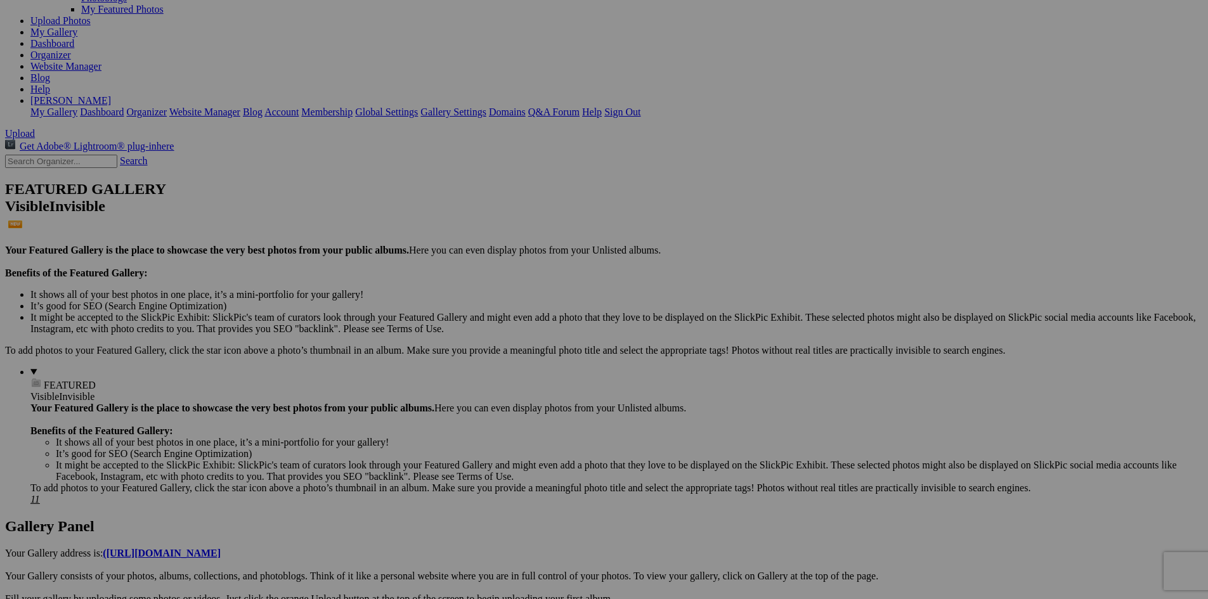
scroll to position [190, 0]
